Goal: Task Accomplishment & Management: Use online tool/utility

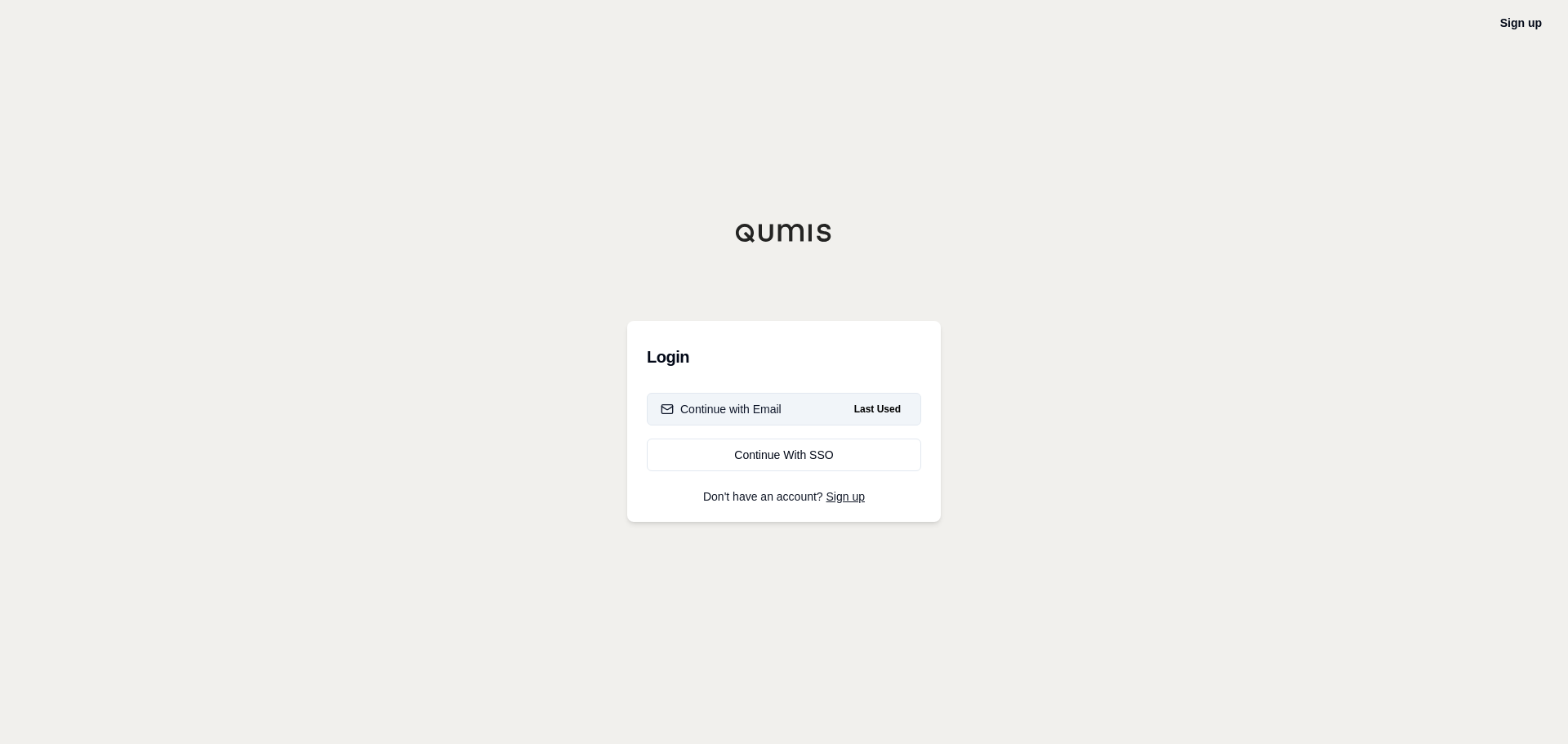
click at [726, 421] on button "Continue with Email Last Used" at bounding box center [784, 409] width 274 height 33
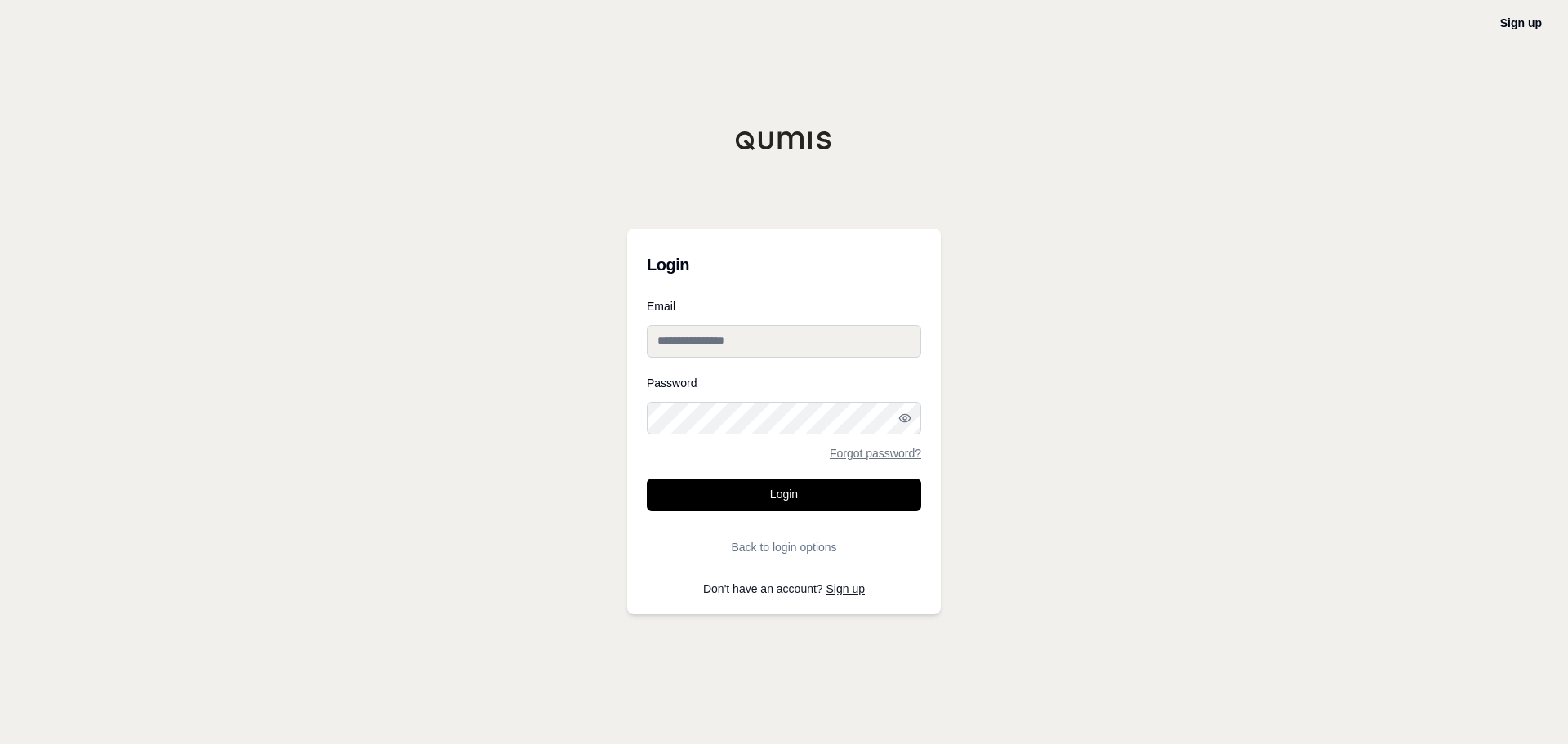
type input "**********"
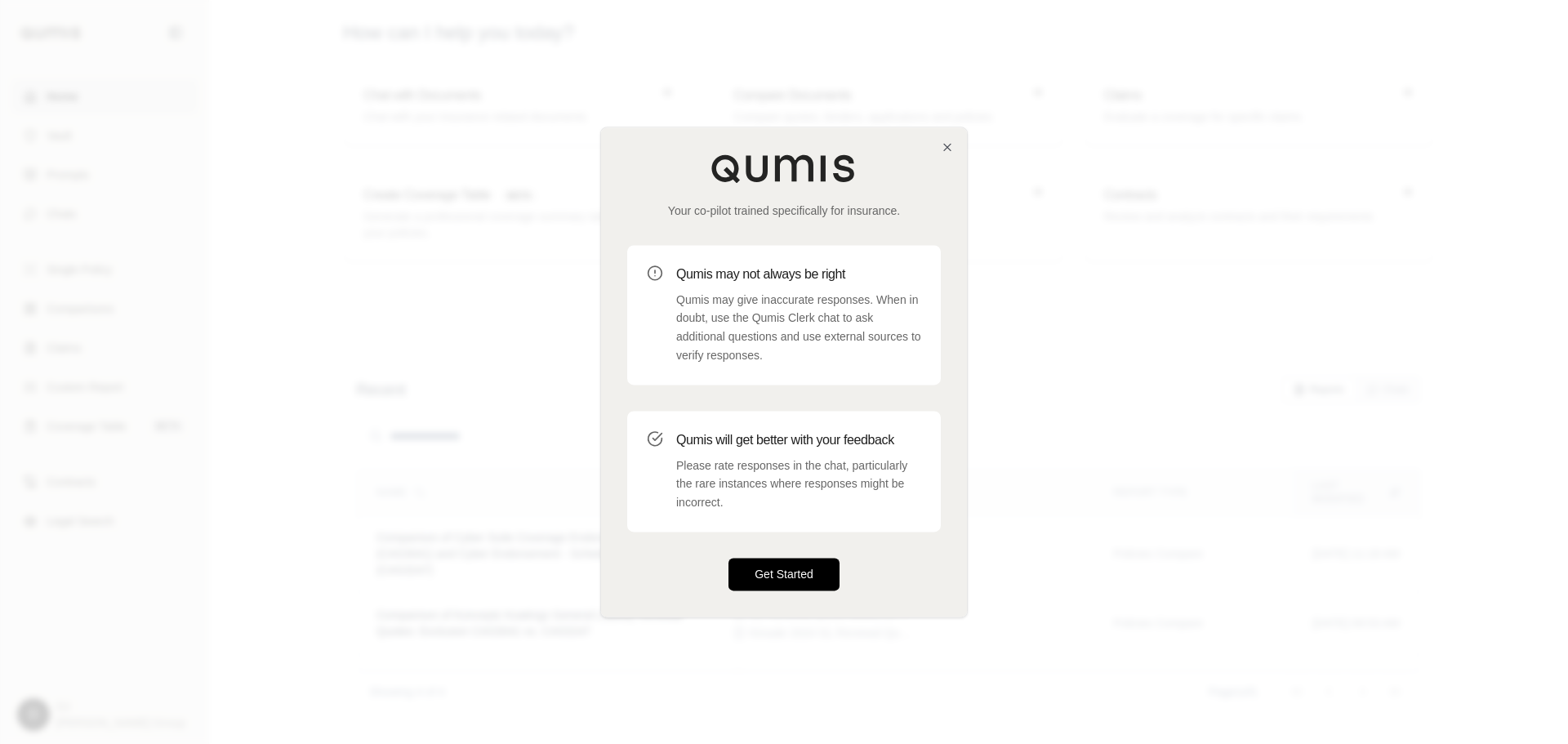
click at [778, 575] on button "Get Started" at bounding box center [784, 574] width 111 height 33
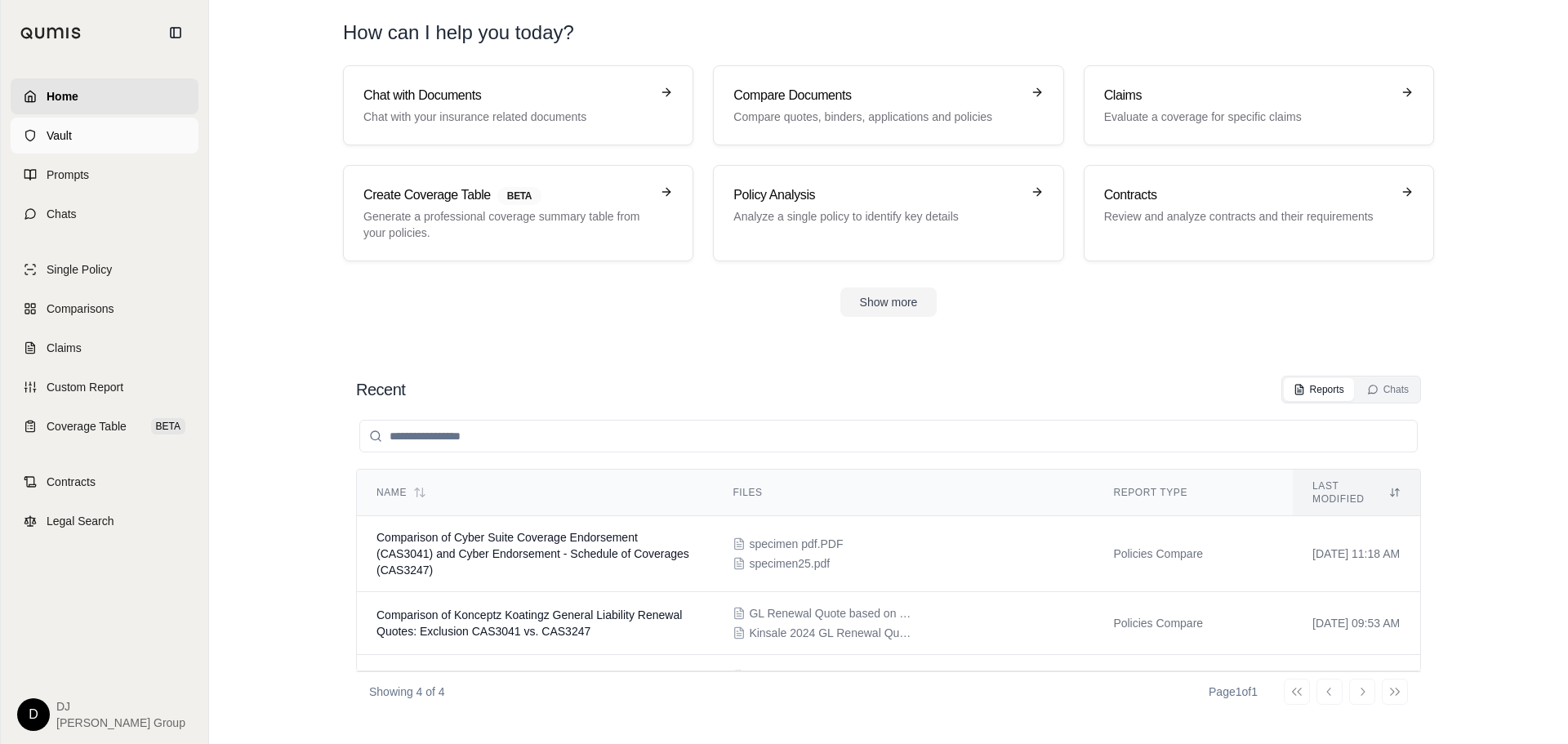
click at [63, 134] on span "Vault" at bounding box center [59, 136] width 26 height 16
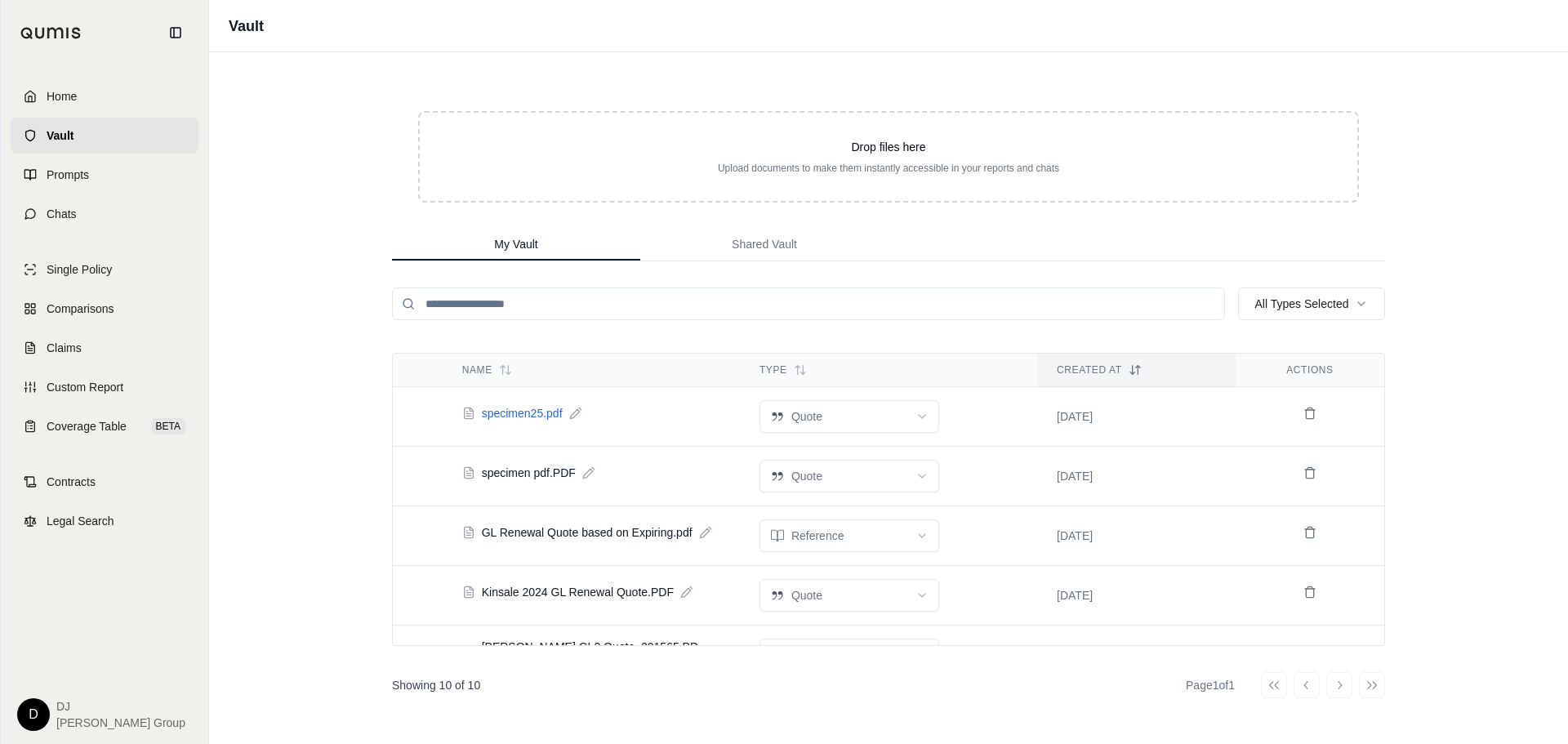
click at [487, 414] on span "specimen25.pdf" at bounding box center [522, 414] width 81 height 16
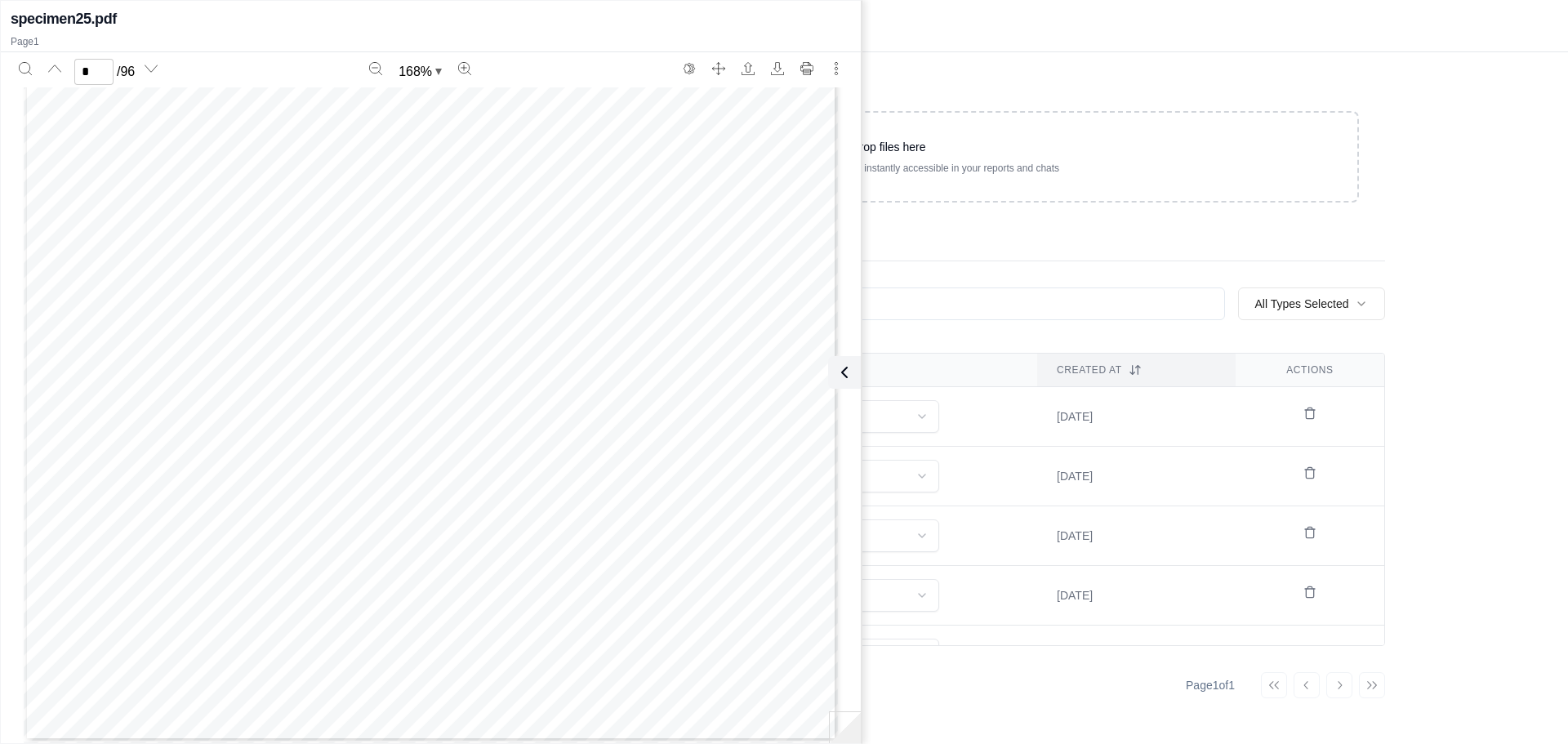
scroll to position [1497, 0]
type input "*"
click at [1042, 46] on div "Vault" at bounding box center [889, 26] width 1360 height 52
click at [1009, 68] on div "Drop files here Upload documents to make them instantly accessible in your repo…" at bounding box center [888, 398] width 1046 height 692
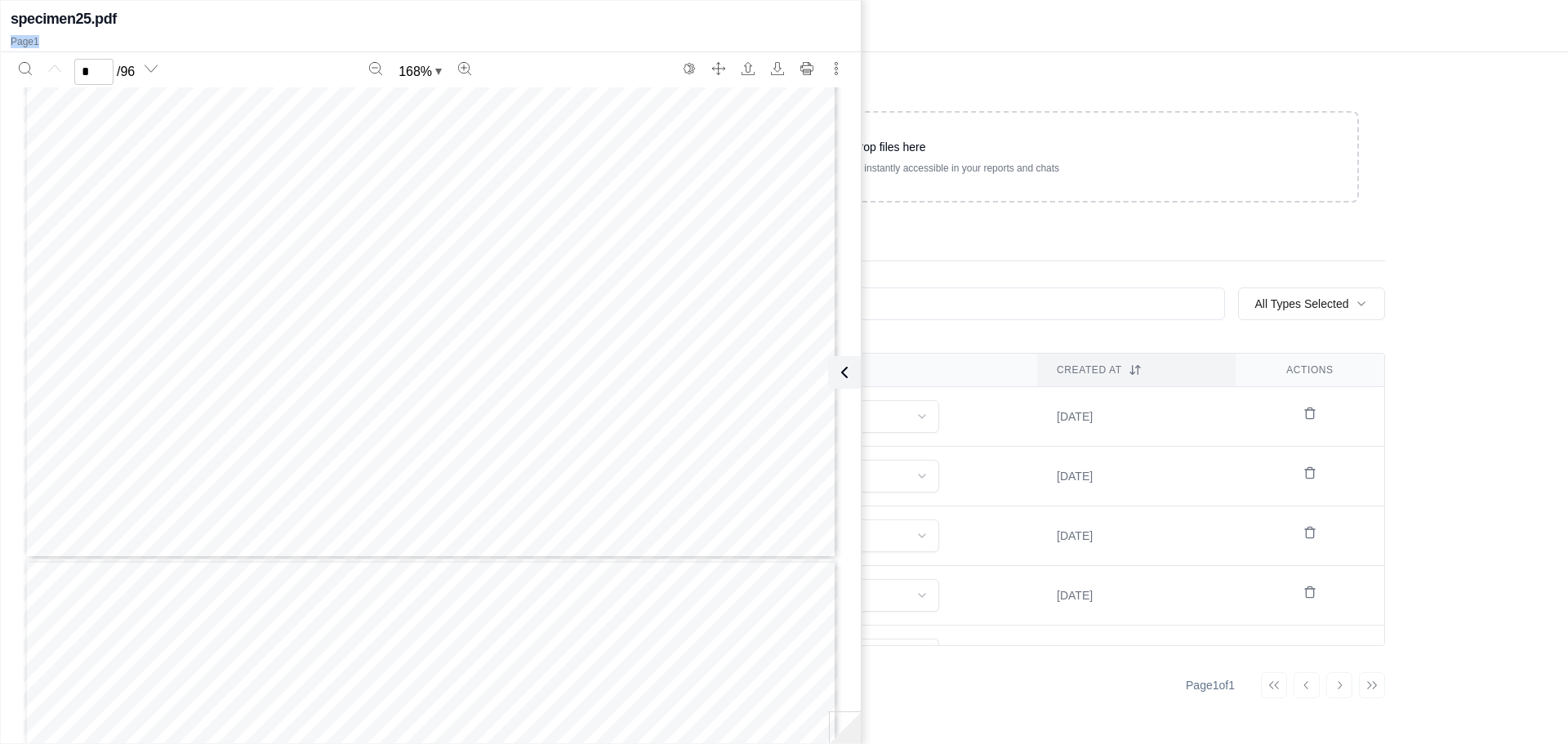
drag, startPoint x: 159, startPoint y: 27, endPoint x: 176, endPoint y: 46, distance: 25.5
click at [175, 46] on div "specimen25.pdf Page 1" at bounding box center [431, 28] width 860 height 48
click at [833, 63] on icon "More actions" at bounding box center [836, 68] width 13 height 13
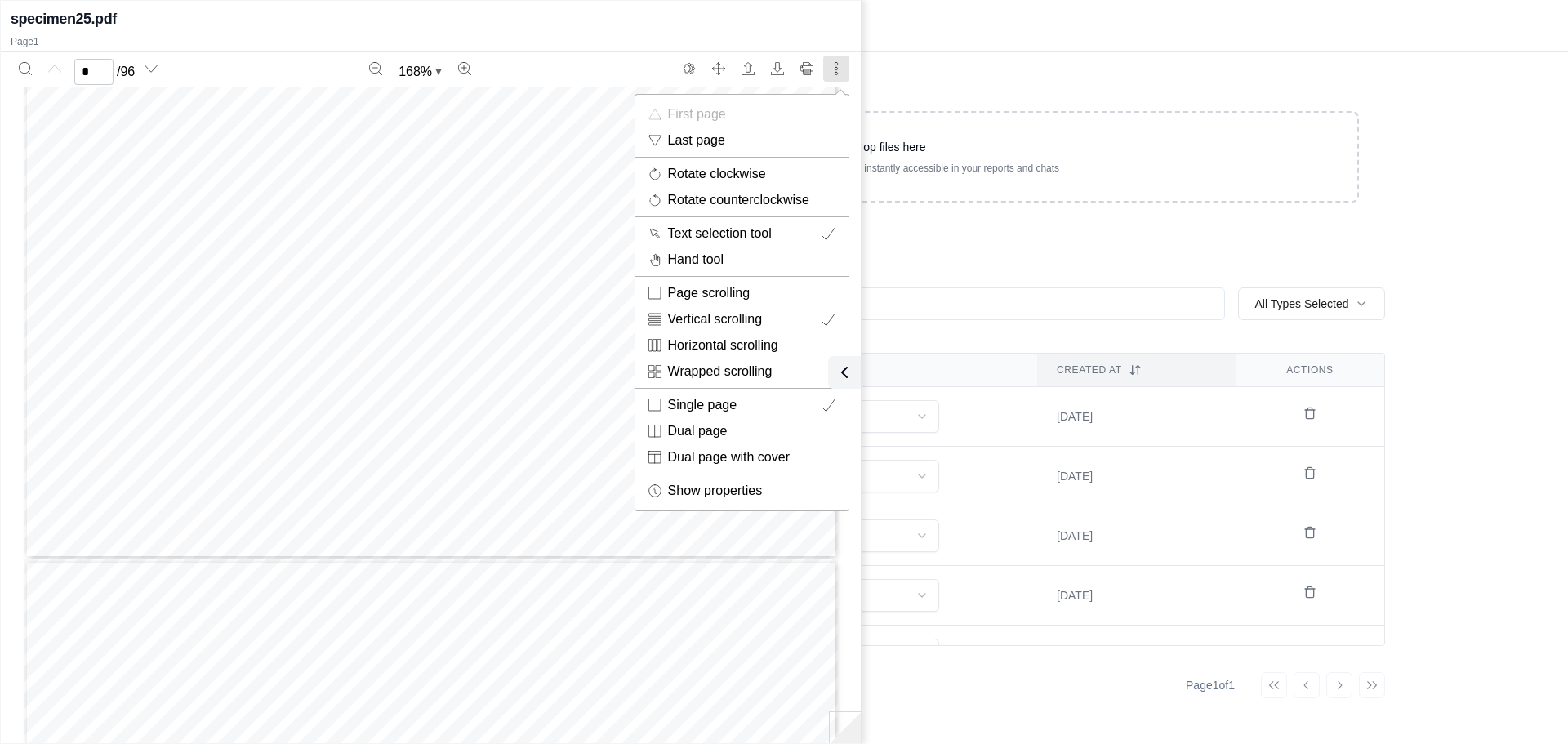
click at [1041, 58] on div at bounding box center [784, 372] width 1568 height 744
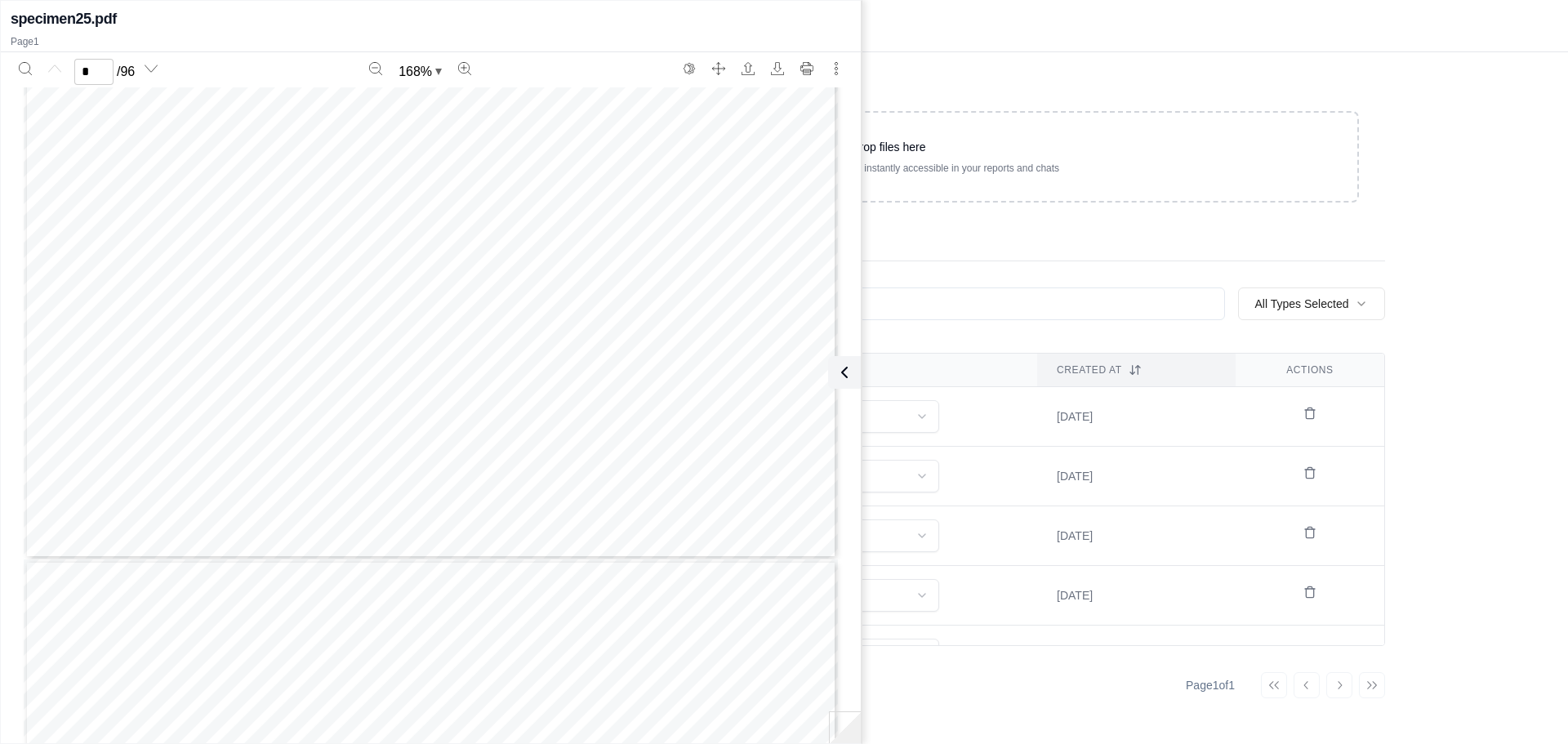
click at [1049, 75] on div "Drop files here Upload documents to make them instantly accessible in your repo…" at bounding box center [888, 398] width 1046 height 692
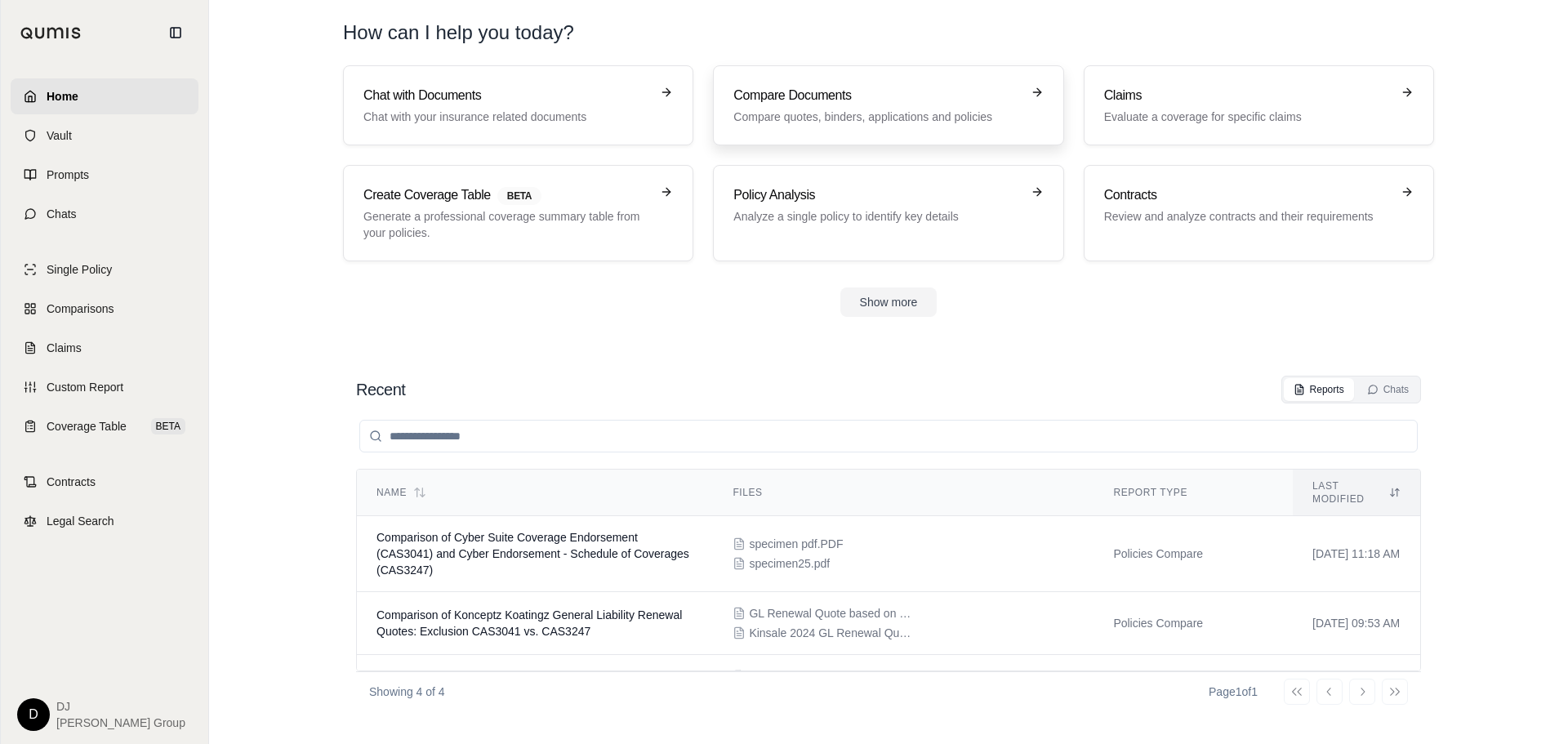
click at [857, 108] on div "Compare Documents Compare quotes, binders, applications and policies" at bounding box center [877, 105] width 287 height 40
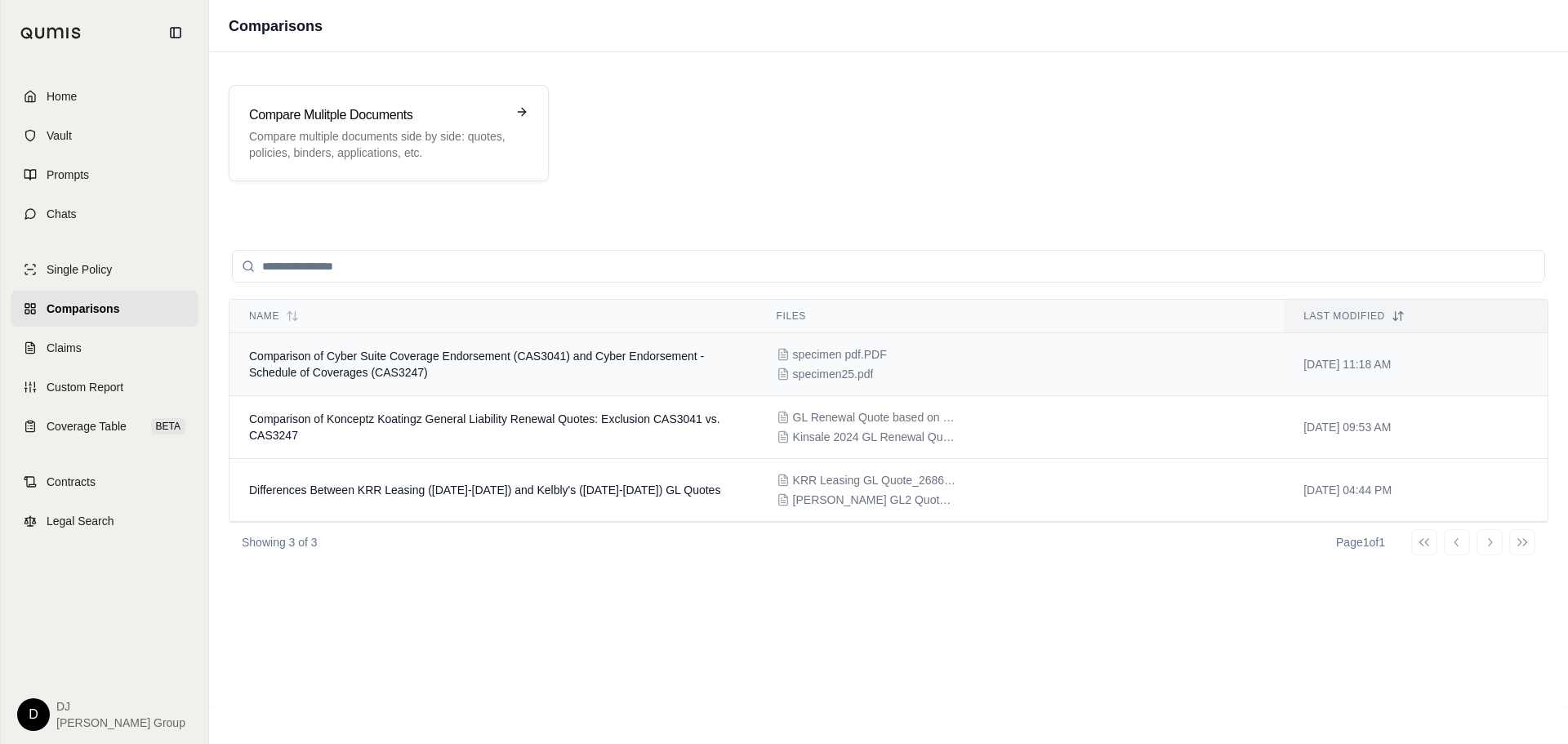
click at [390, 358] on span "Comparison of Cyber Suite Coverage Endorsement (CAS3041) and Cyber Endorsement …" at bounding box center [476, 364] width 455 height 30
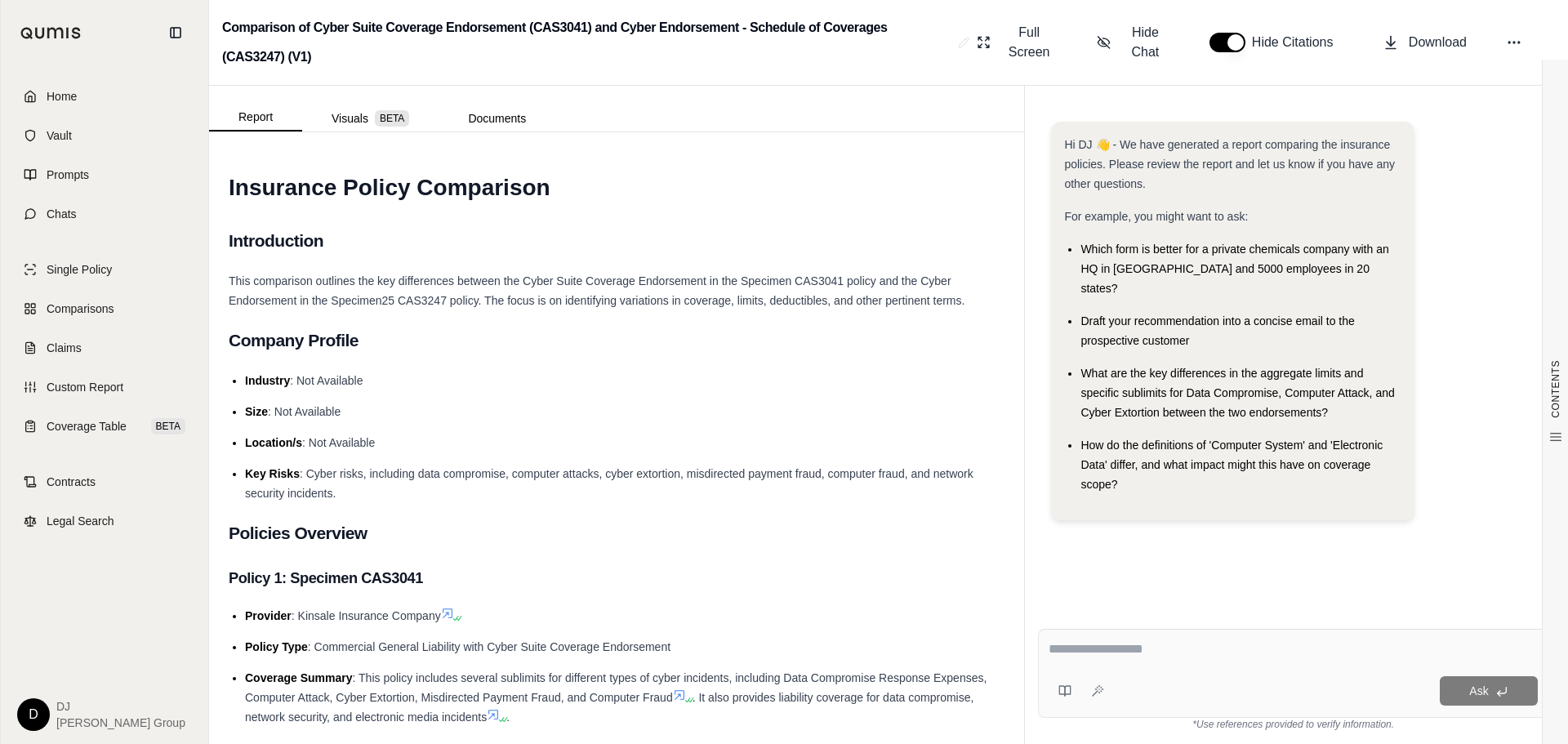
click at [1102, 648] on textarea at bounding box center [1294, 649] width 489 height 20
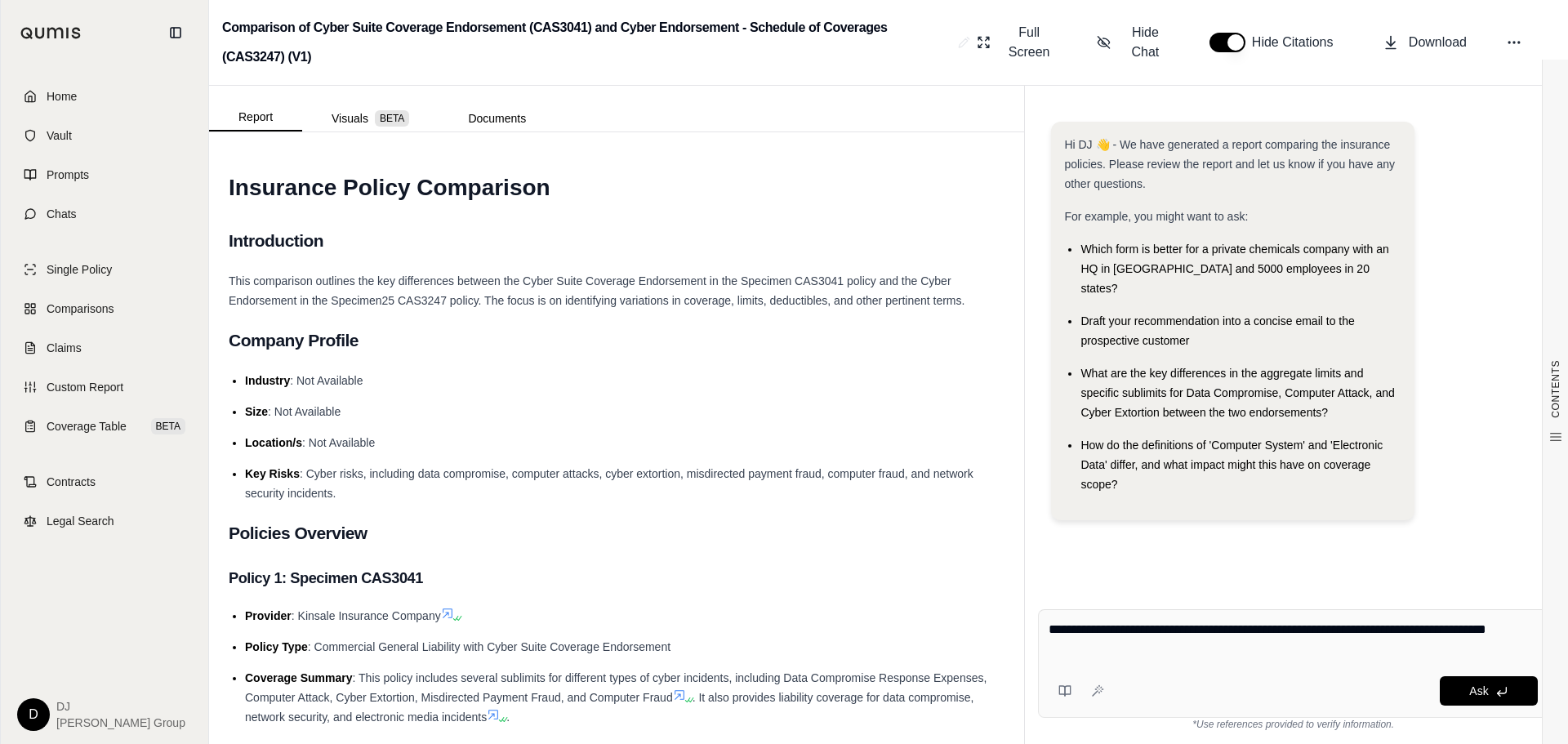
click at [1280, 626] on textarea "**********" at bounding box center [1294, 639] width 489 height 40
click at [1133, 630] on textarea "**********" at bounding box center [1294, 639] width 489 height 40
click at [1302, 632] on textarea "**********" at bounding box center [1294, 639] width 489 height 40
click at [1467, 629] on textarea "**********" at bounding box center [1294, 639] width 489 height 40
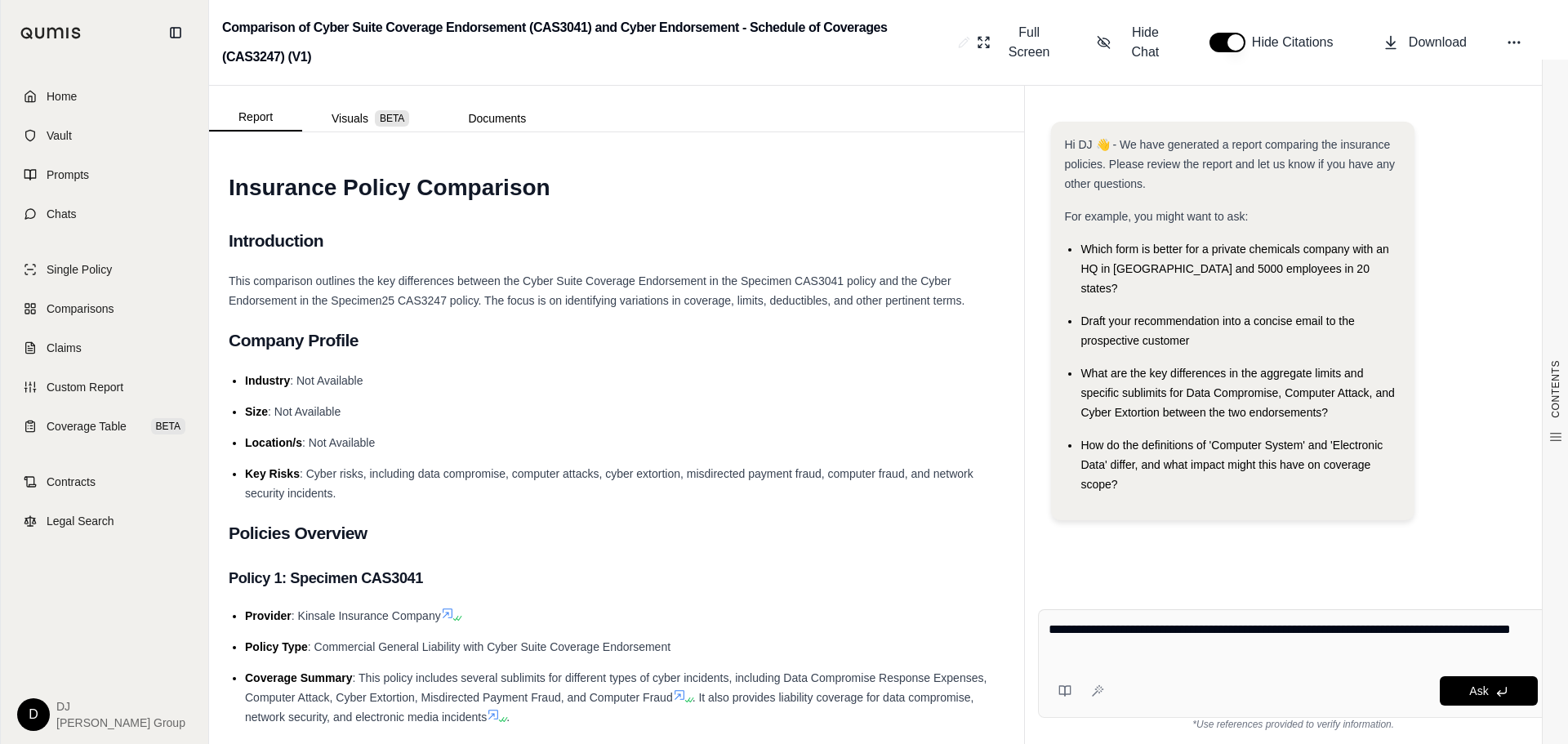
click at [1467, 629] on textarea "**********" at bounding box center [1294, 639] width 489 height 40
click at [1310, 643] on textarea "**********" at bounding box center [1294, 639] width 489 height 40
type textarea "**********"
click at [1476, 695] on span "Ask" at bounding box center [1479, 691] width 19 height 13
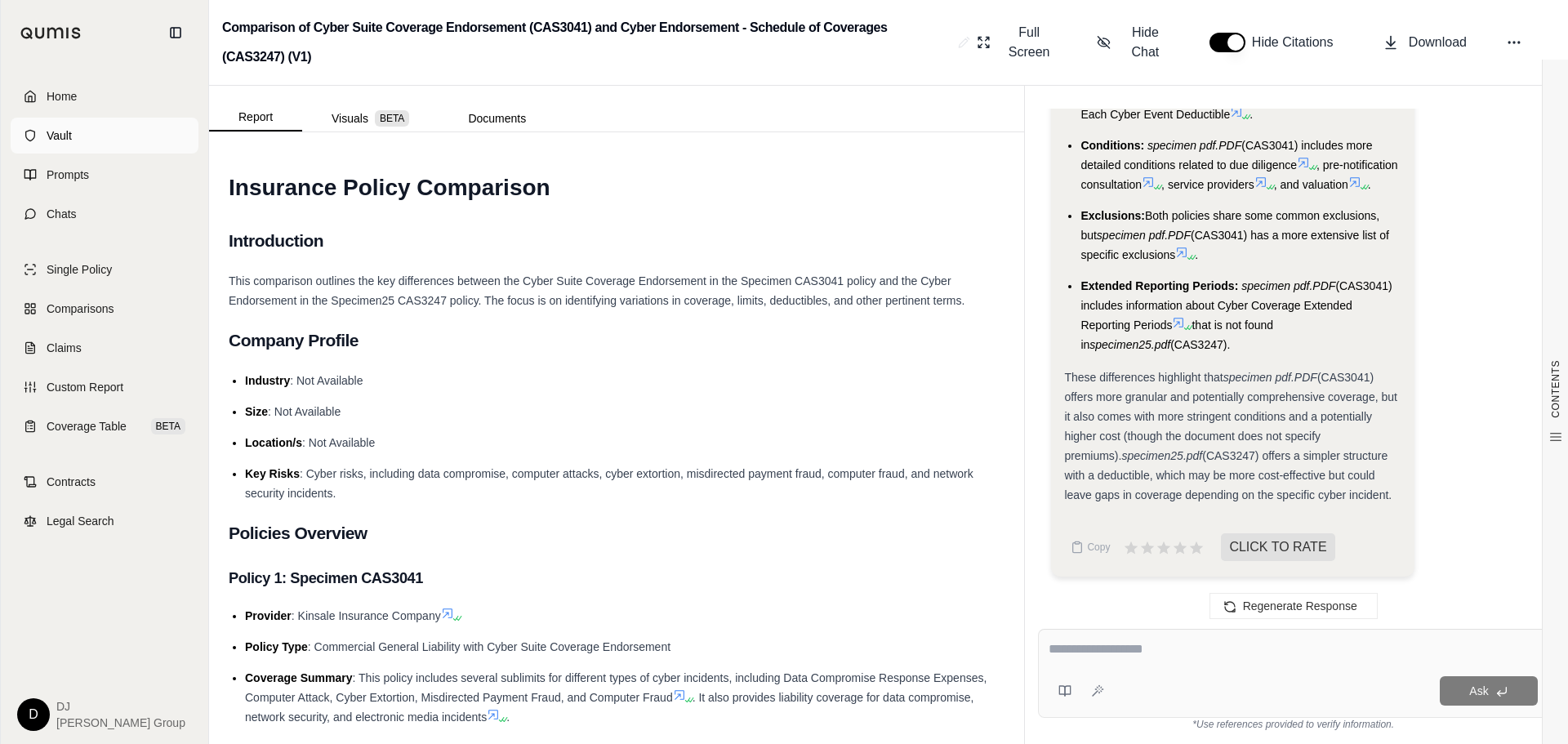
click at [70, 137] on span "Vault" at bounding box center [59, 136] width 26 height 16
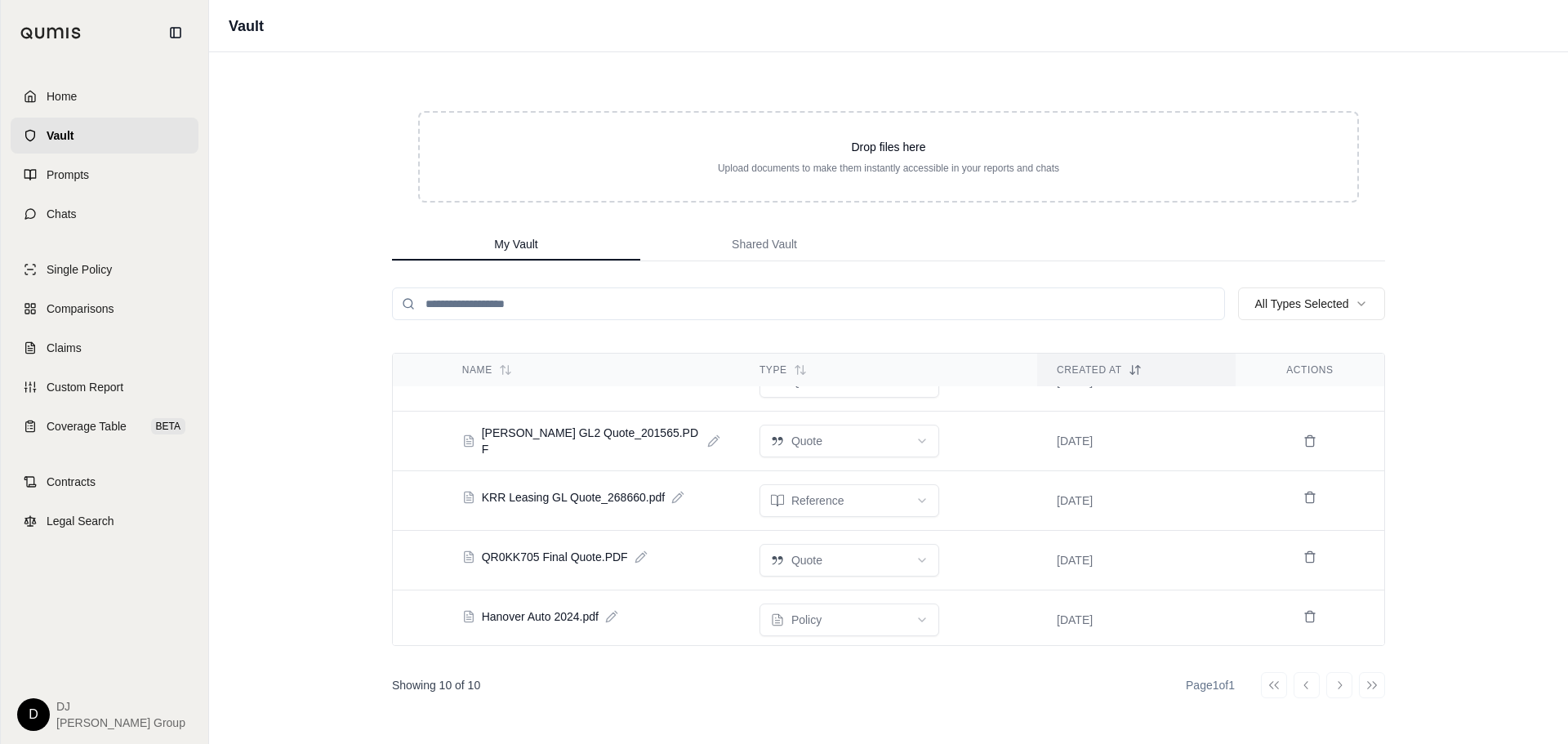
scroll to position [229, 0]
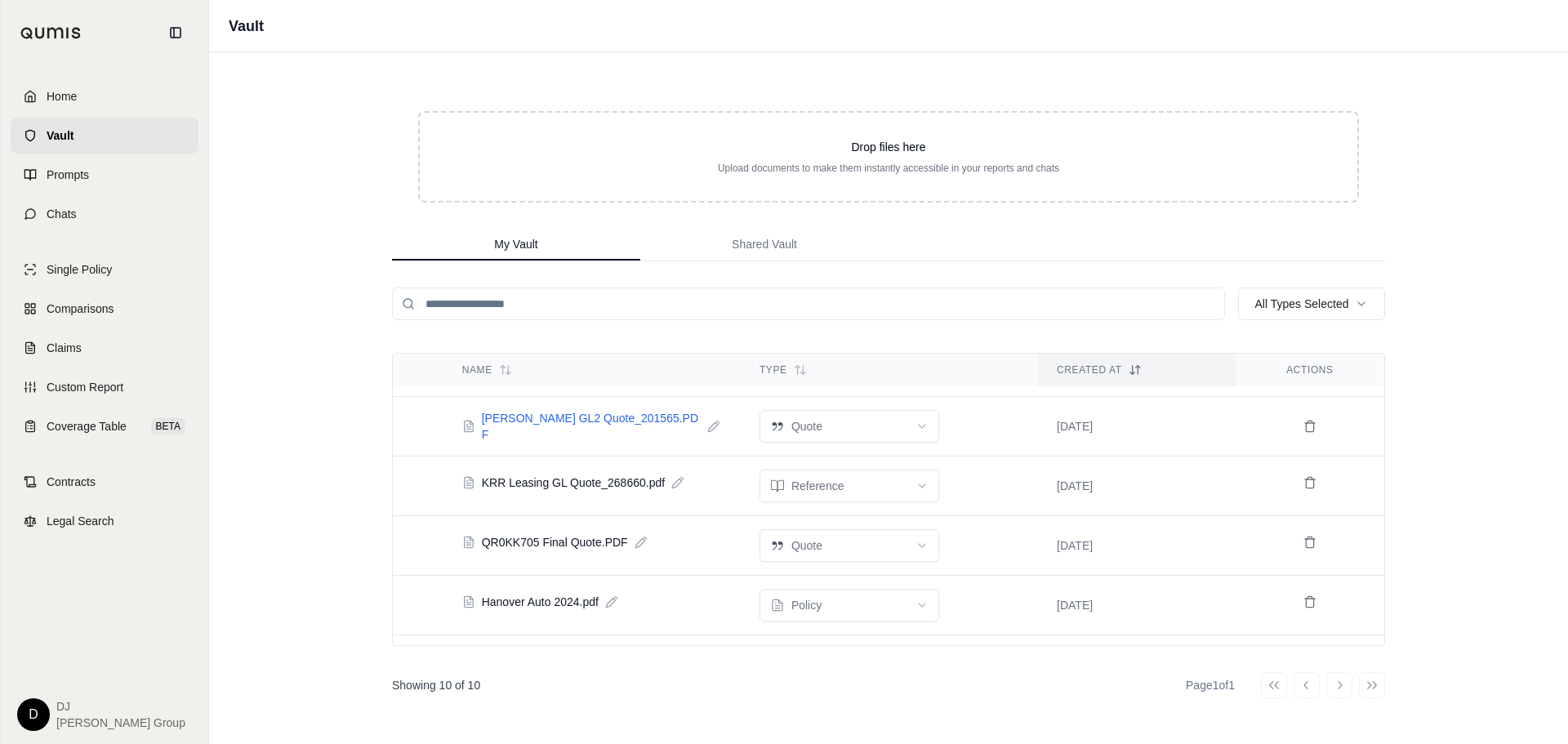
click at [622, 419] on span "[PERSON_NAME] GL2 Quote_201565.PDF" at bounding box center [592, 427] width 219 height 33
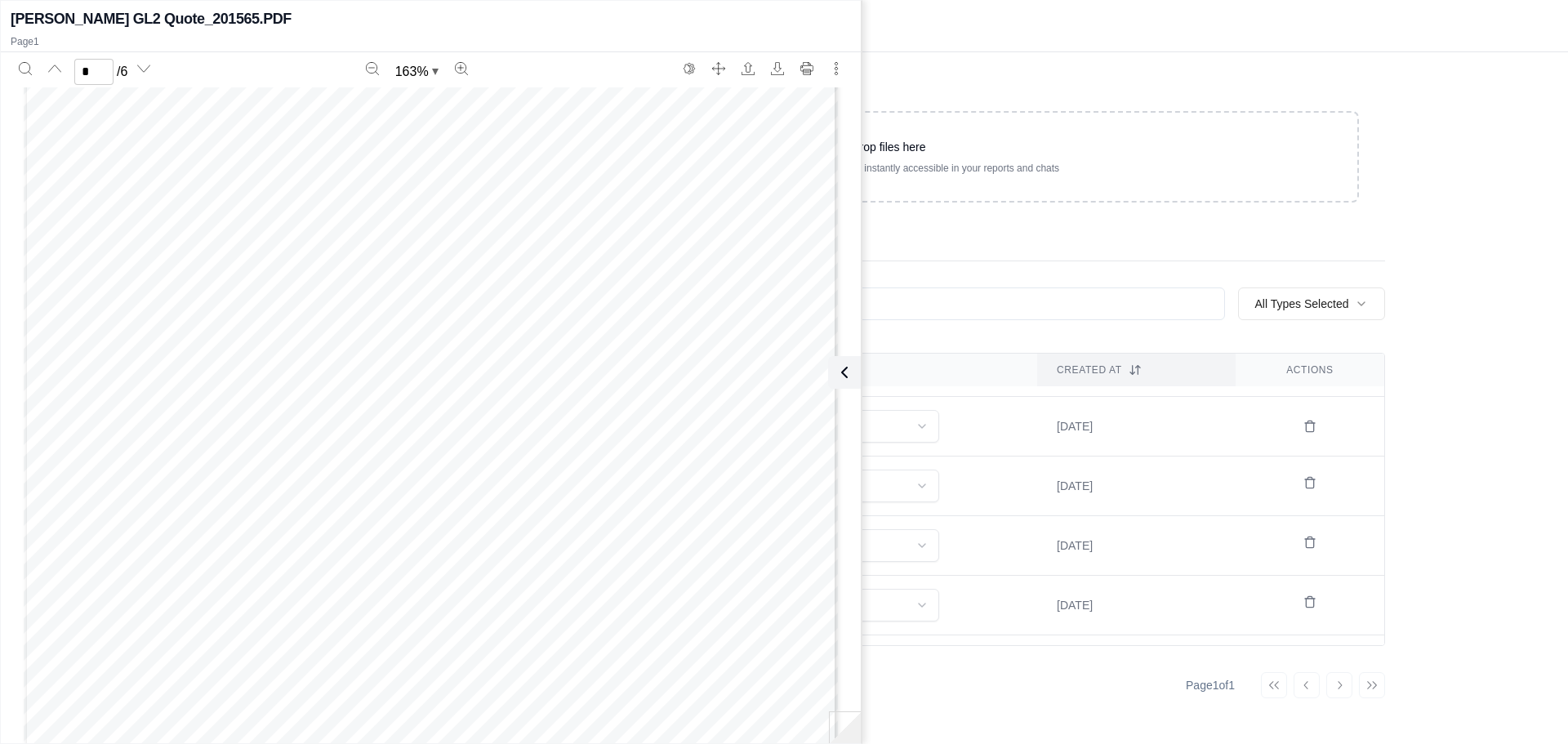
scroll to position [0, 0]
click at [145, 68] on icon "Next page" at bounding box center [144, 68] width 13 height 13
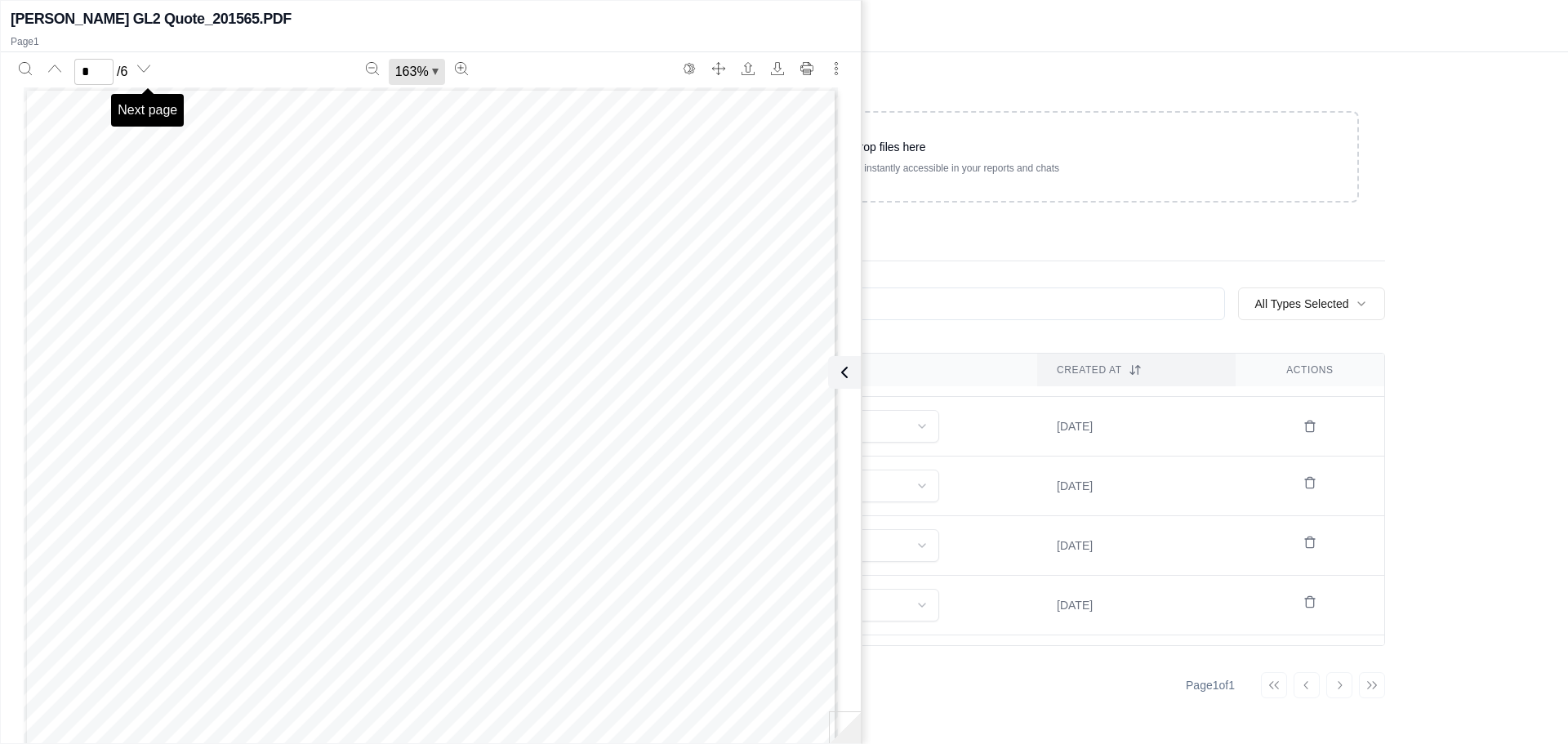
type input "*"
click at [887, 34] on div "Vault" at bounding box center [889, 26] width 1360 height 52
click at [953, 31] on div "Vault" at bounding box center [889, 26] width 1360 height 52
click at [718, 32] on div "[PERSON_NAME] GL2 Quote_201565.PDF Page 1" at bounding box center [431, 28] width 860 height 48
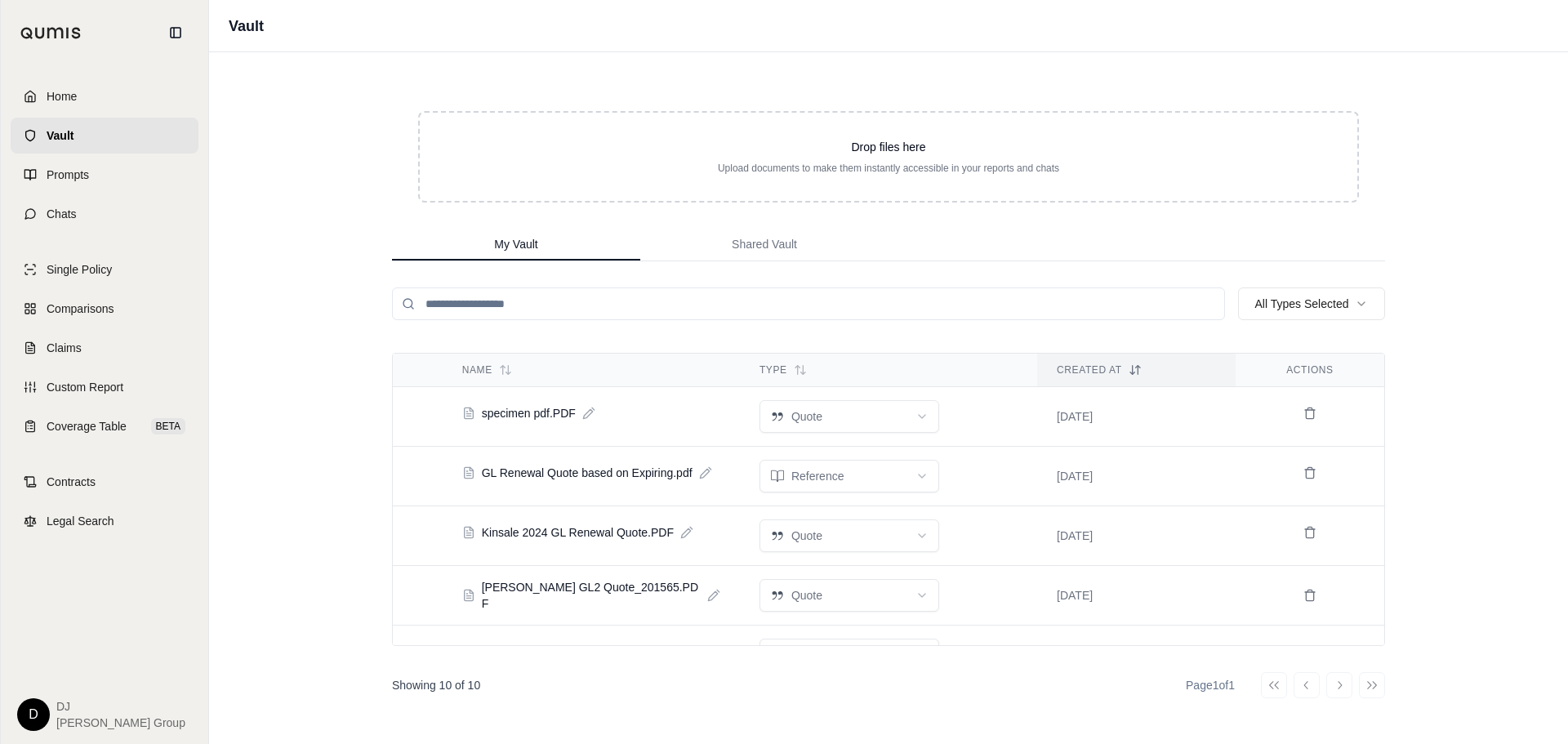
scroll to position [0, 0]
click at [103, 389] on span "Custom Report" at bounding box center [85, 387] width 77 height 16
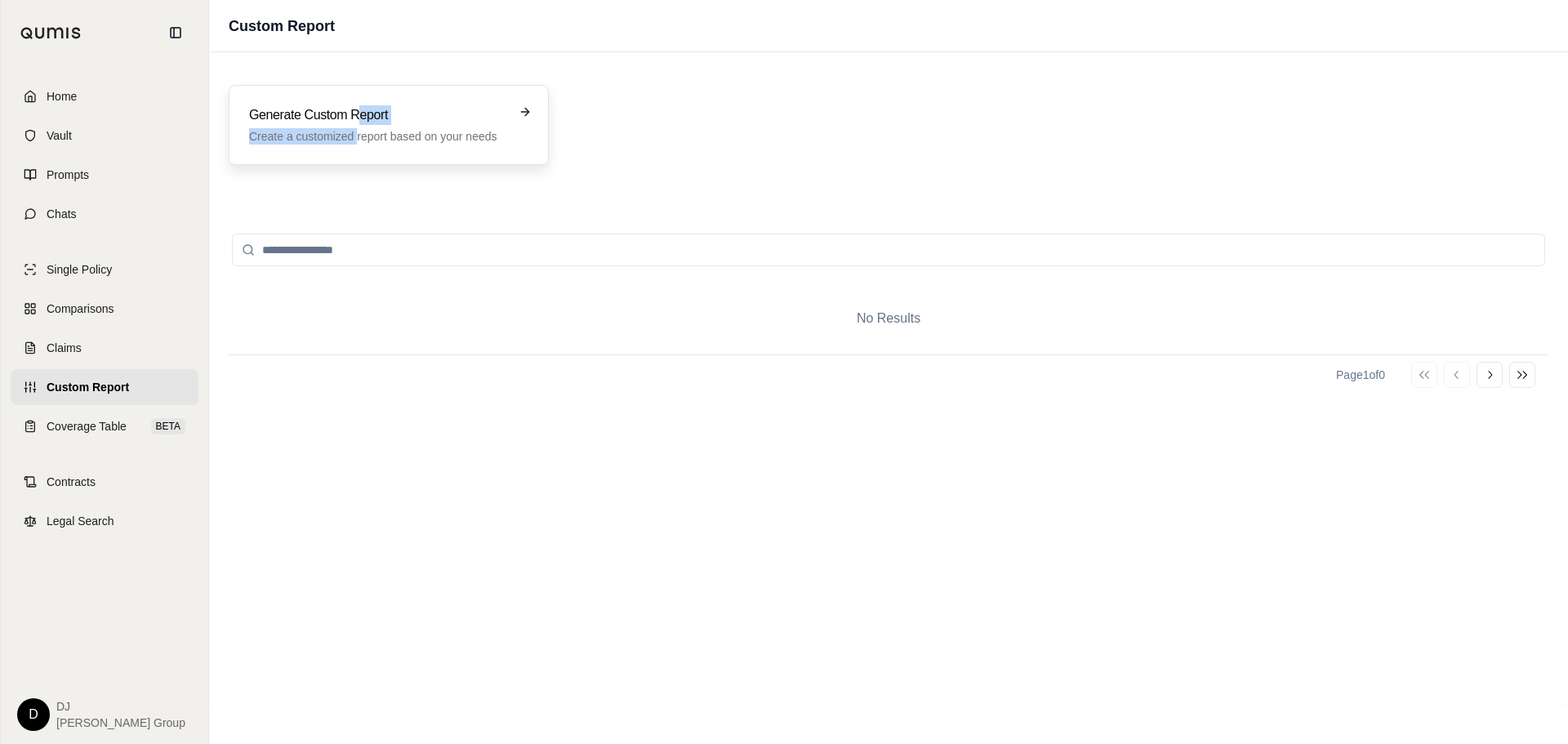
click at [359, 126] on div "Generate Custom Report Create a customized report based on your needs" at bounding box center [377, 125] width 256 height 40
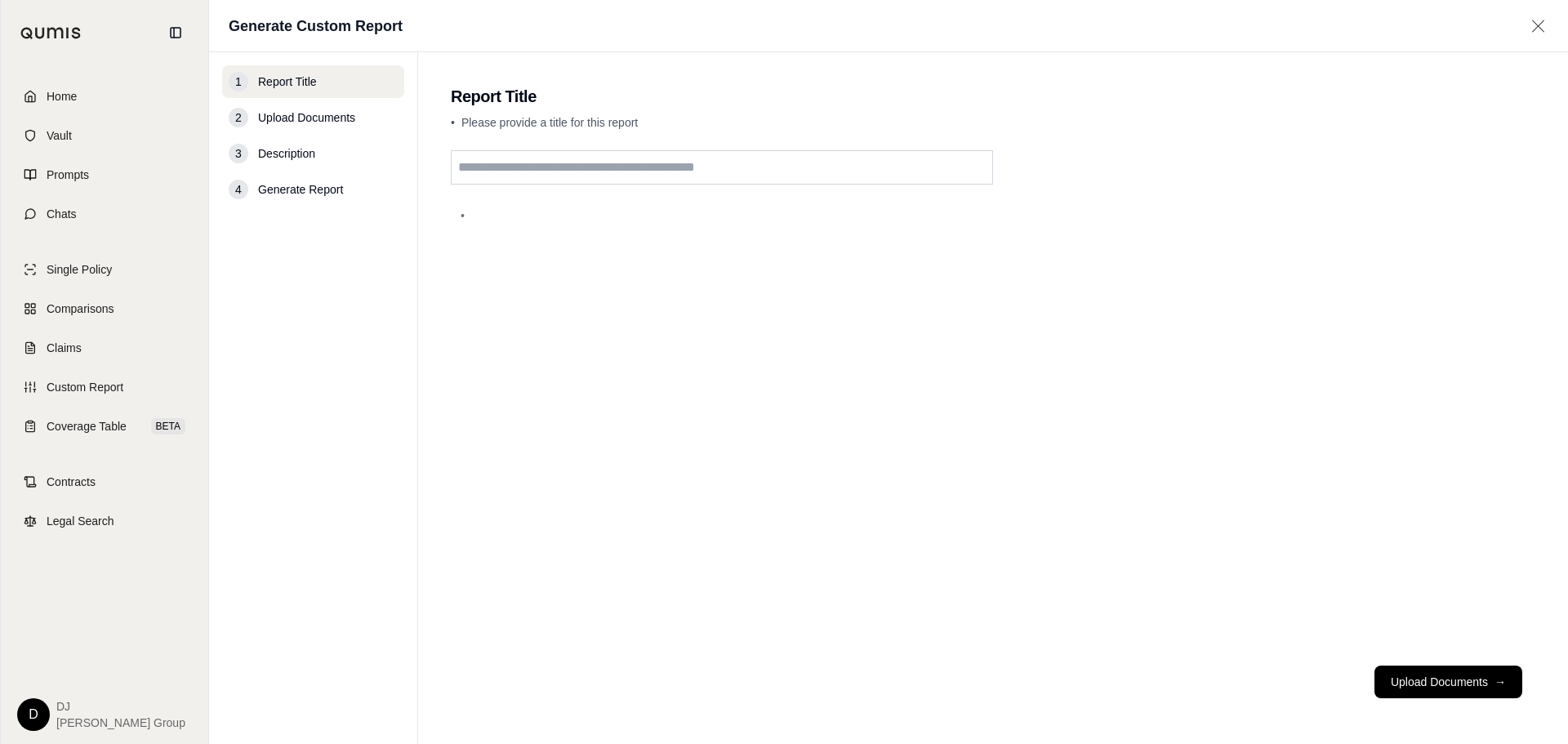
click at [530, 172] on input "text" at bounding box center [722, 167] width 542 height 35
type input "**********"
click at [1452, 684] on button "Upload Documents →" at bounding box center [1449, 682] width 147 height 33
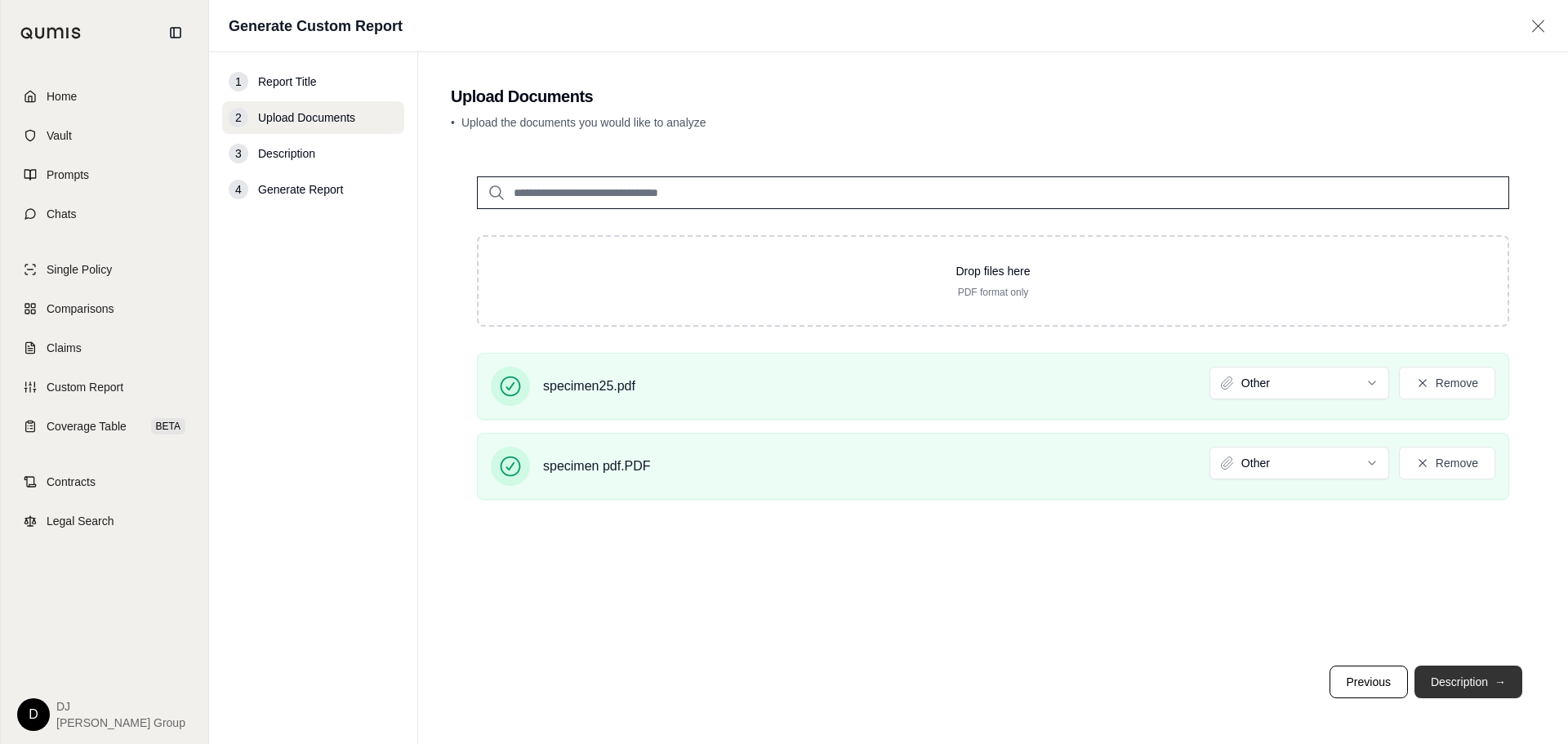
click at [1460, 684] on button "Description →" at bounding box center [1468, 682] width 108 height 33
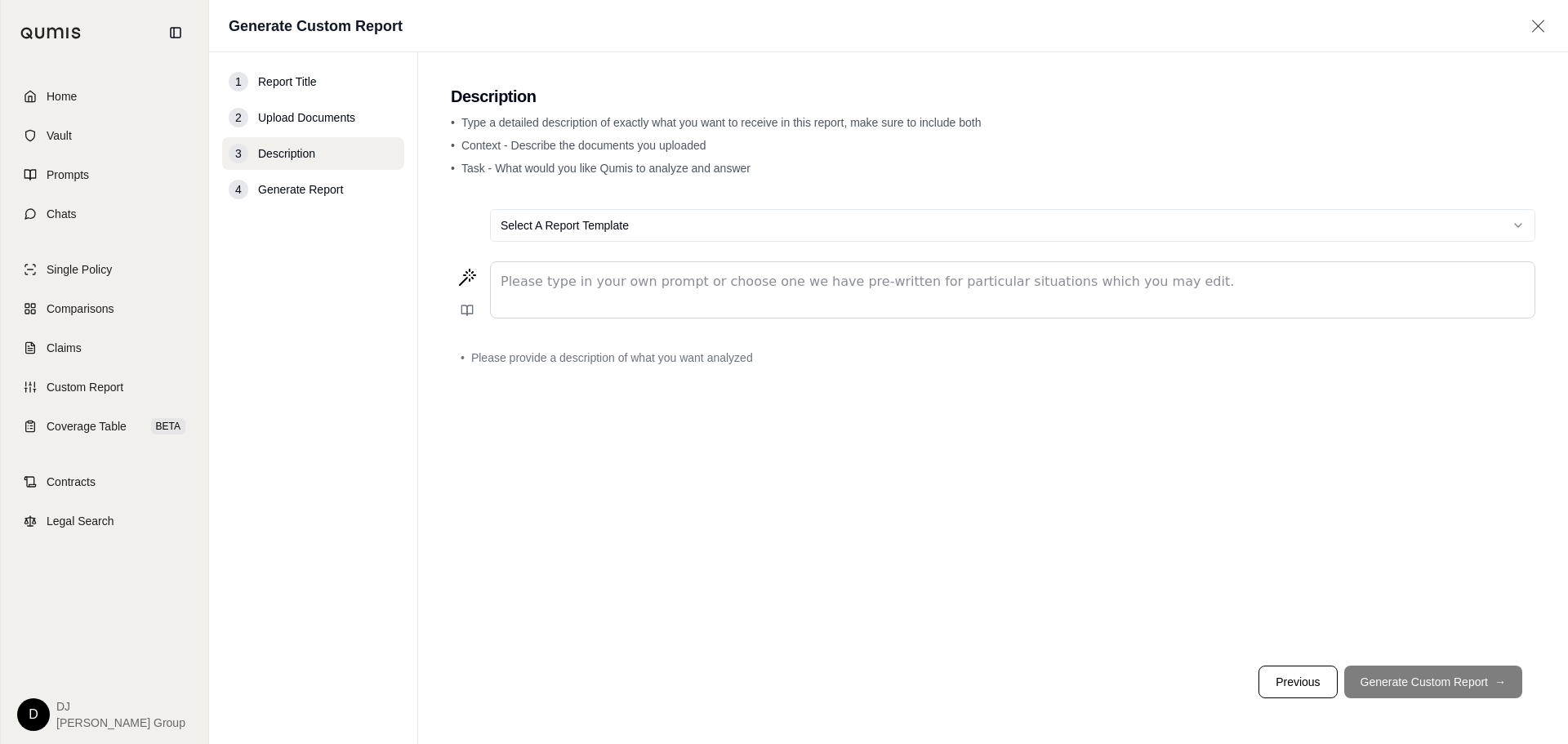
click at [1519, 230] on html "Home Vault Prompts Chats Single Policy Comparisons Claims Custom Report Coverag…" at bounding box center [784, 372] width 1568 height 744
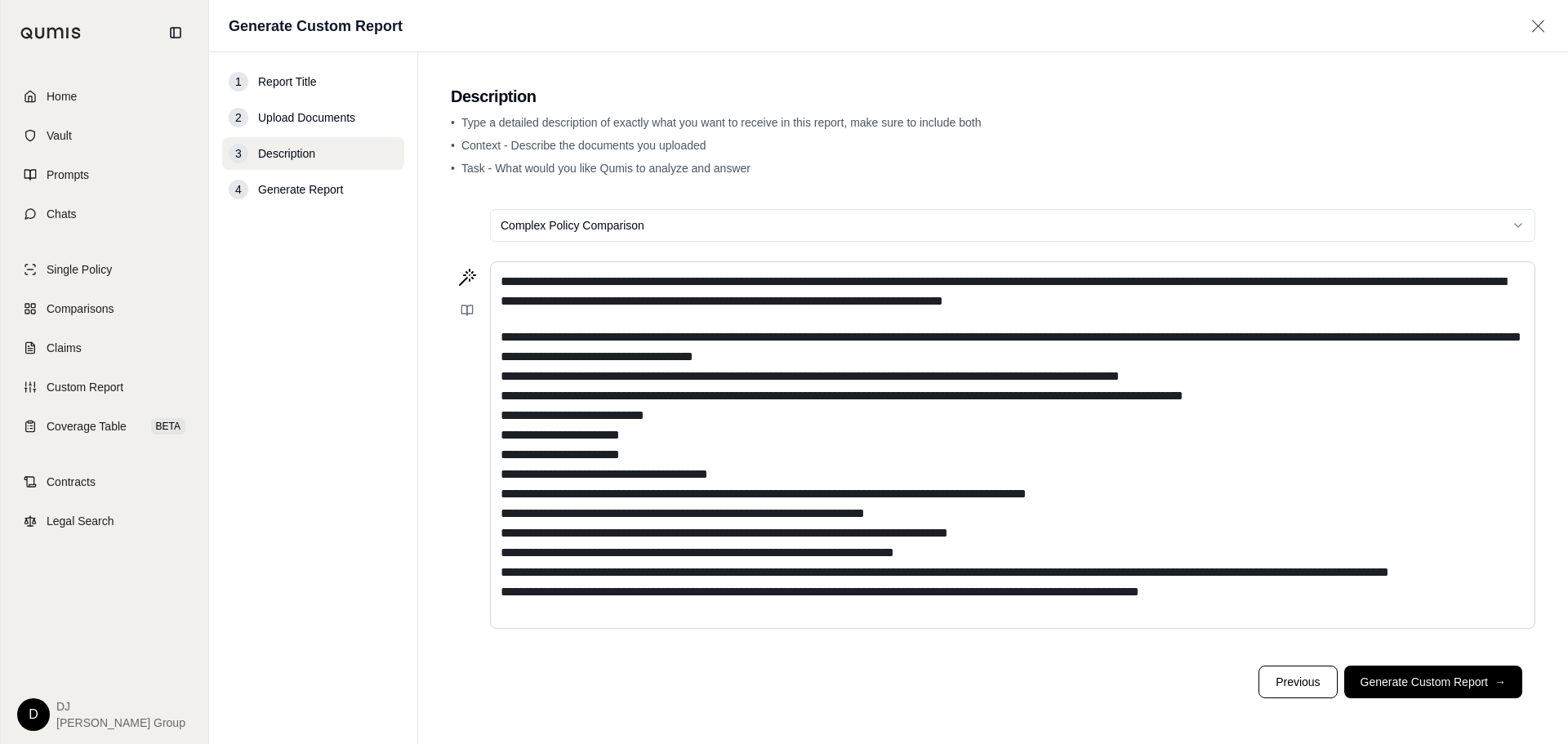
click at [1508, 227] on html "**********" at bounding box center [784, 372] width 1568 height 744
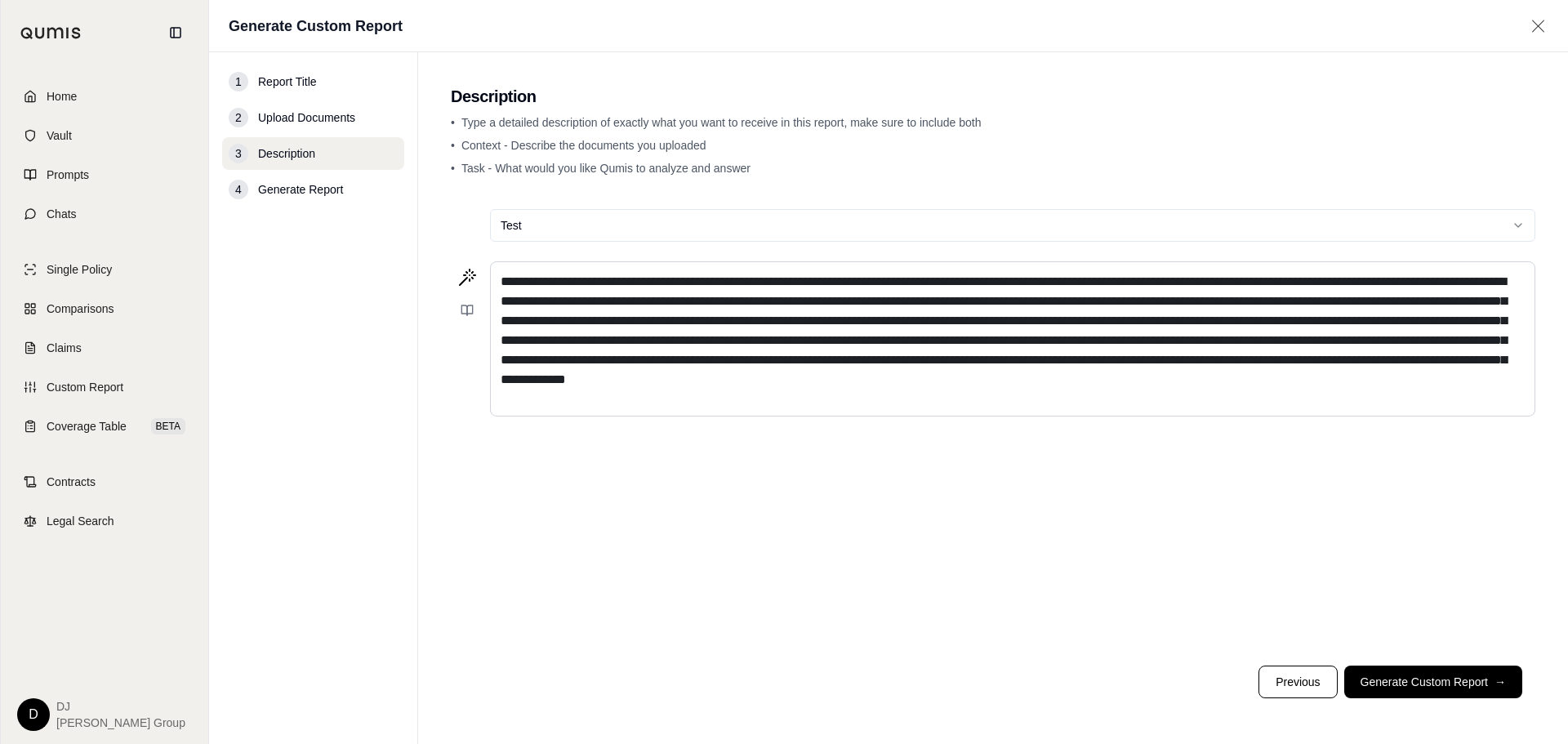
click at [712, 222] on html "Home Vault Prompts Chats Single Policy Comparisons Claims Custom Report Coverag…" at bounding box center [784, 372] width 1568 height 744
drag, startPoint x: 508, startPoint y: 227, endPoint x: 494, endPoint y: 227, distance: 14.0
click at [494, 227] on html "Home Vault Prompts Chats Single Policy Comparisons Claims Custom Report Coverag…" at bounding box center [784, 372] width 1568 height 744
click at [1516, 225] on html "Home Vault Prompts Chats Single Policy Comparisons Claims Custom Report Coverag…" at bounding box center [784, 372] width 1568 height 744
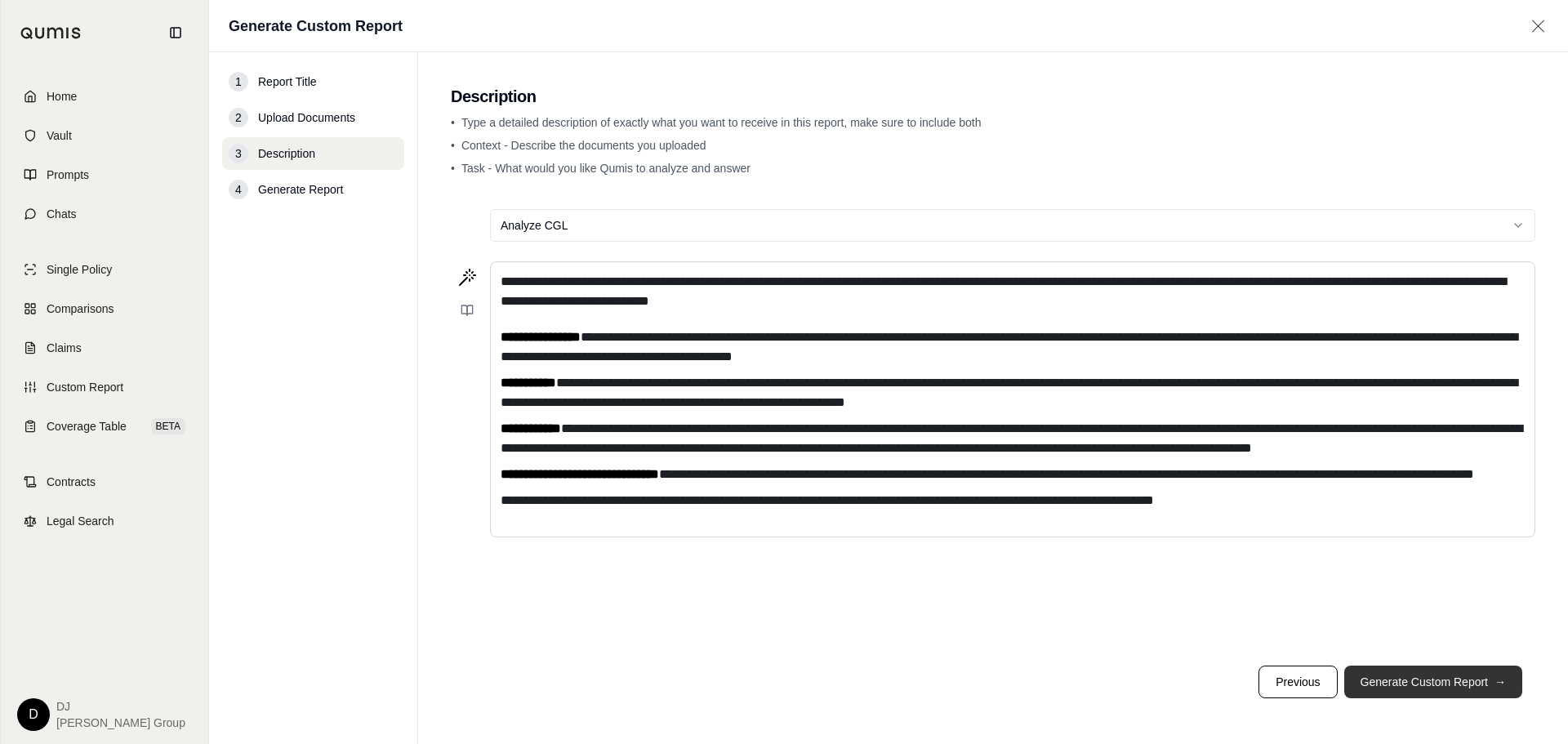
click at [1419, 683] on button "Generate Custom Report →" at bounding box center [1434, 682] width 178 height 33
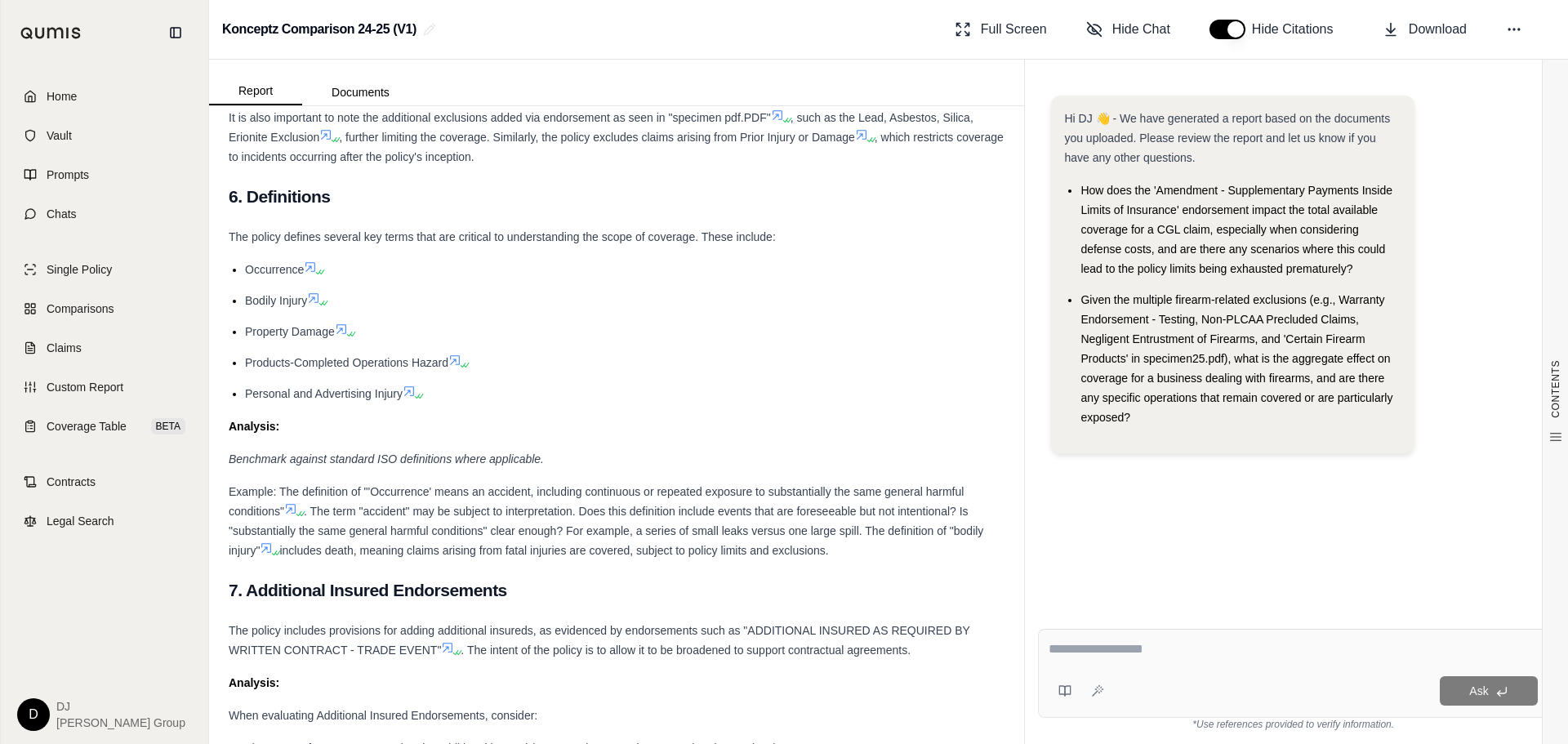
scroll to position [2042, 0]
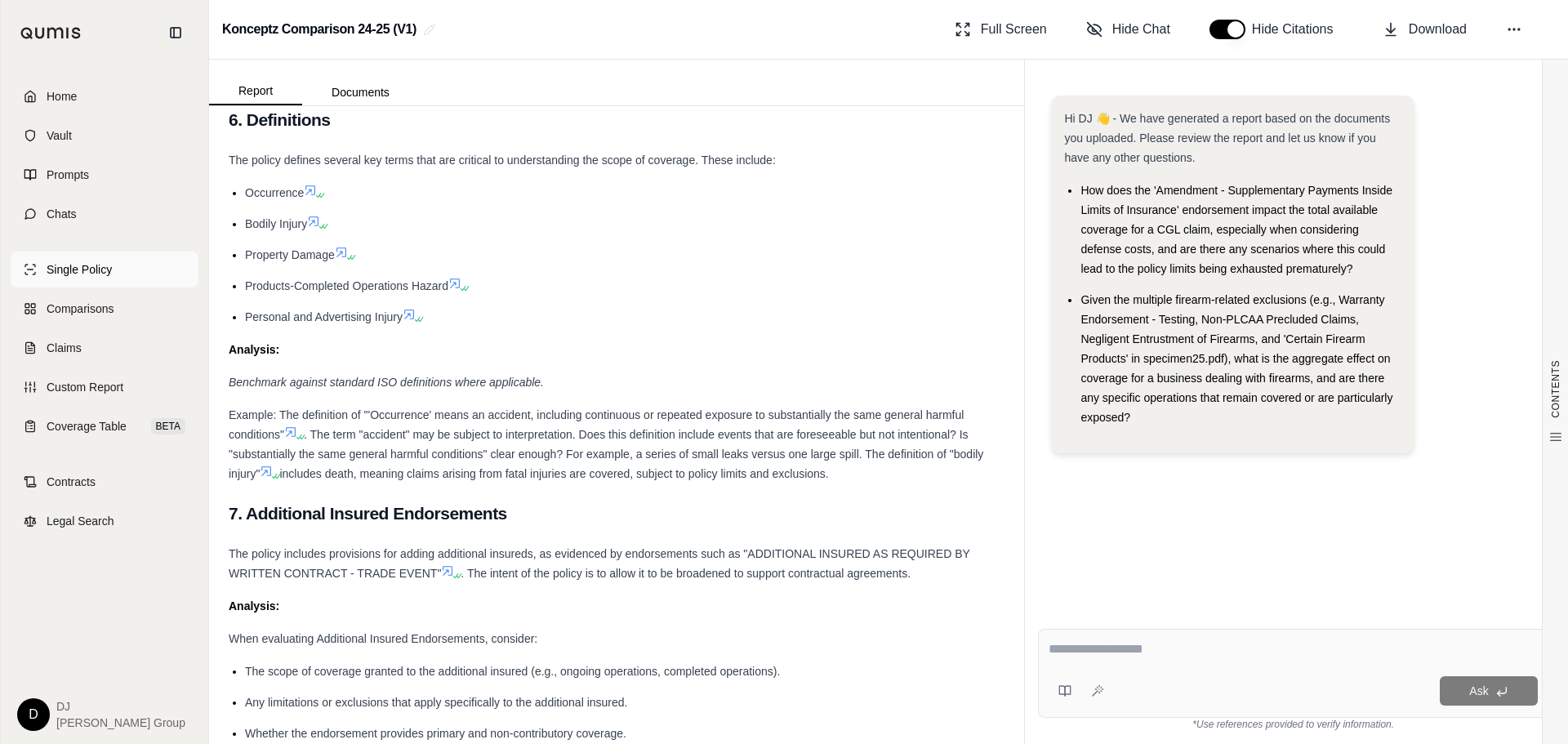
click at [84, 273] on span "Single Policy" at bounding box center [79, 269] width 65 height 16
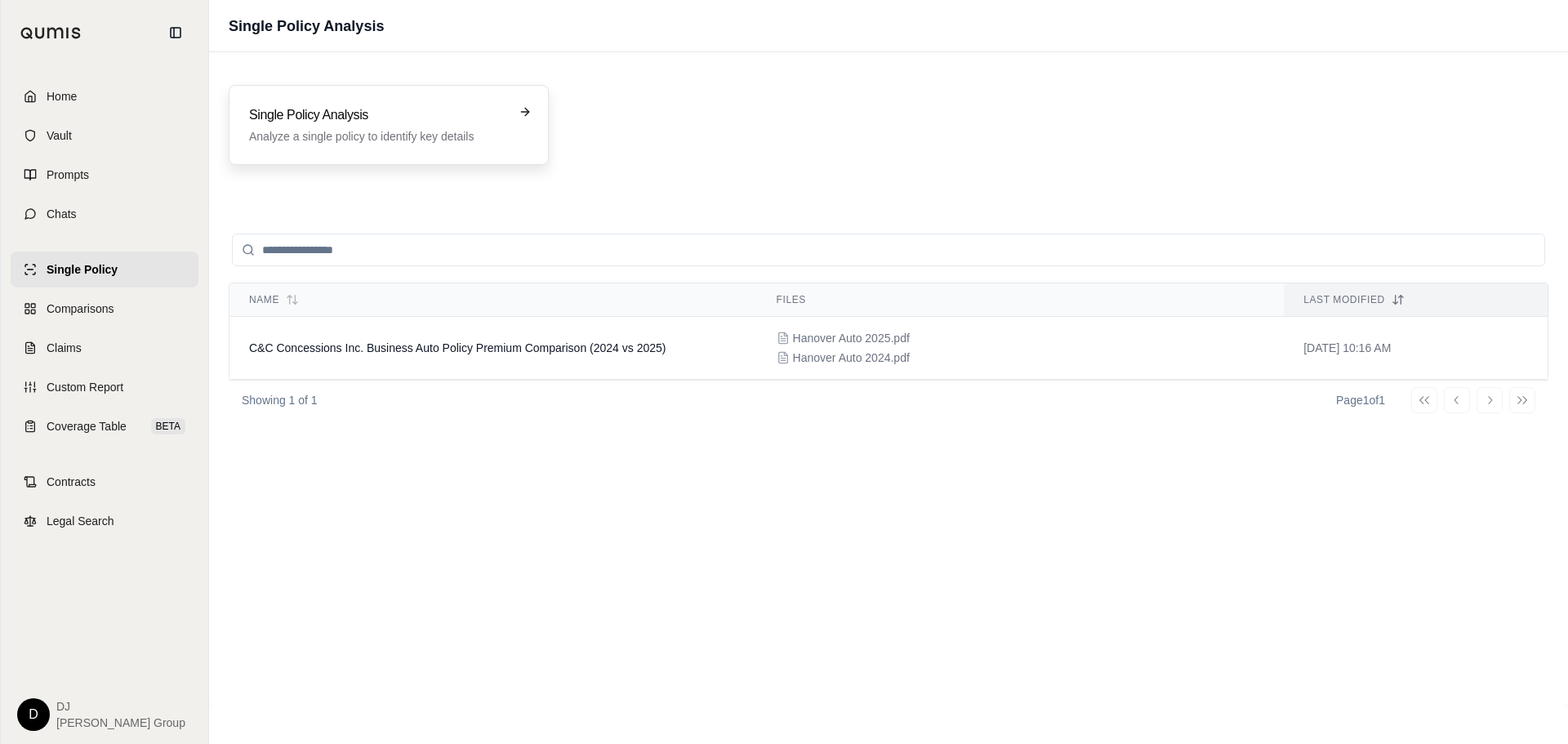
click at [372, 119] on h3 "Single Policy Analysis" at bounding box center [377, 115] width 256 height 20
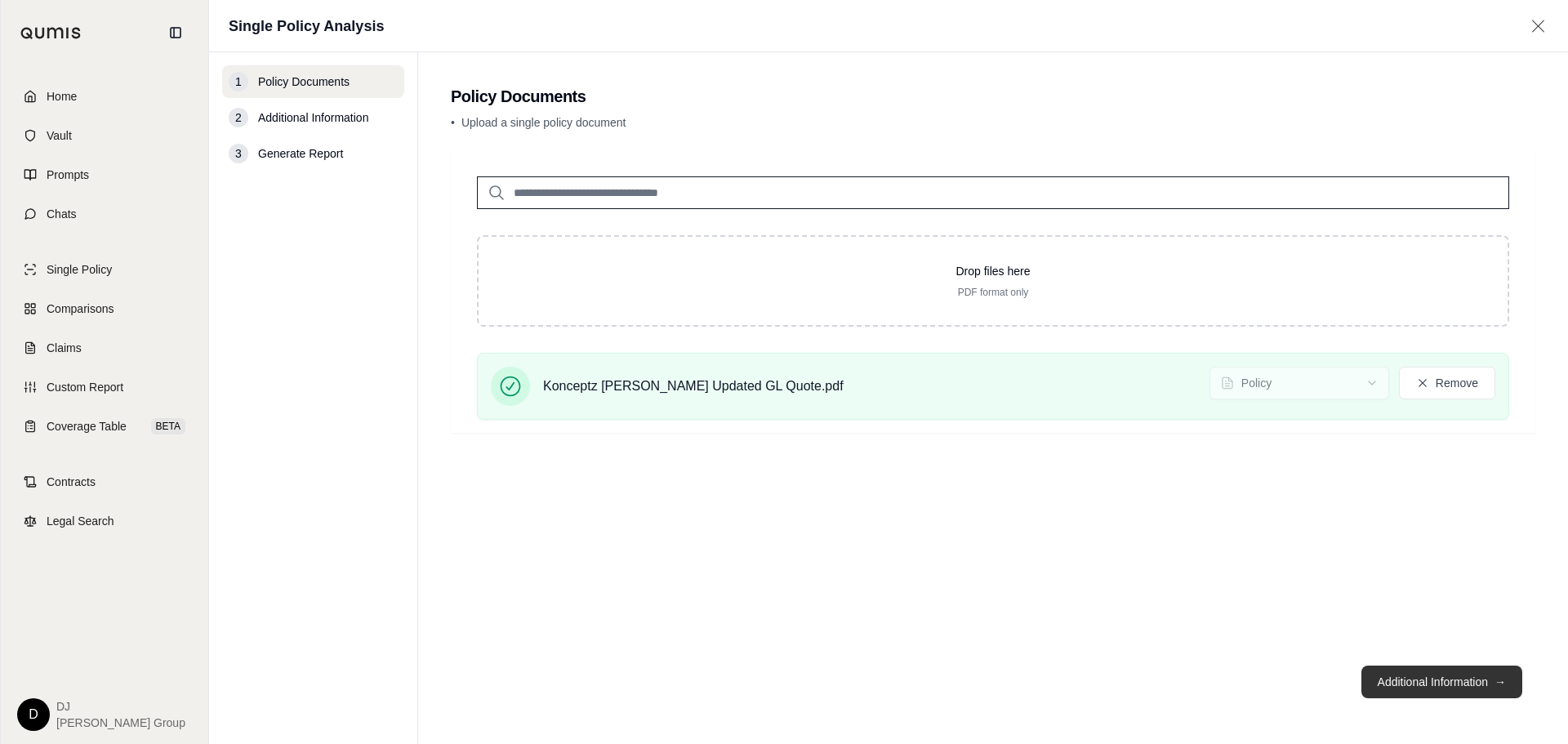
click at [1404, 688] on button "Additional Information →" at bounding box center [1442, 682] width 161 height 33
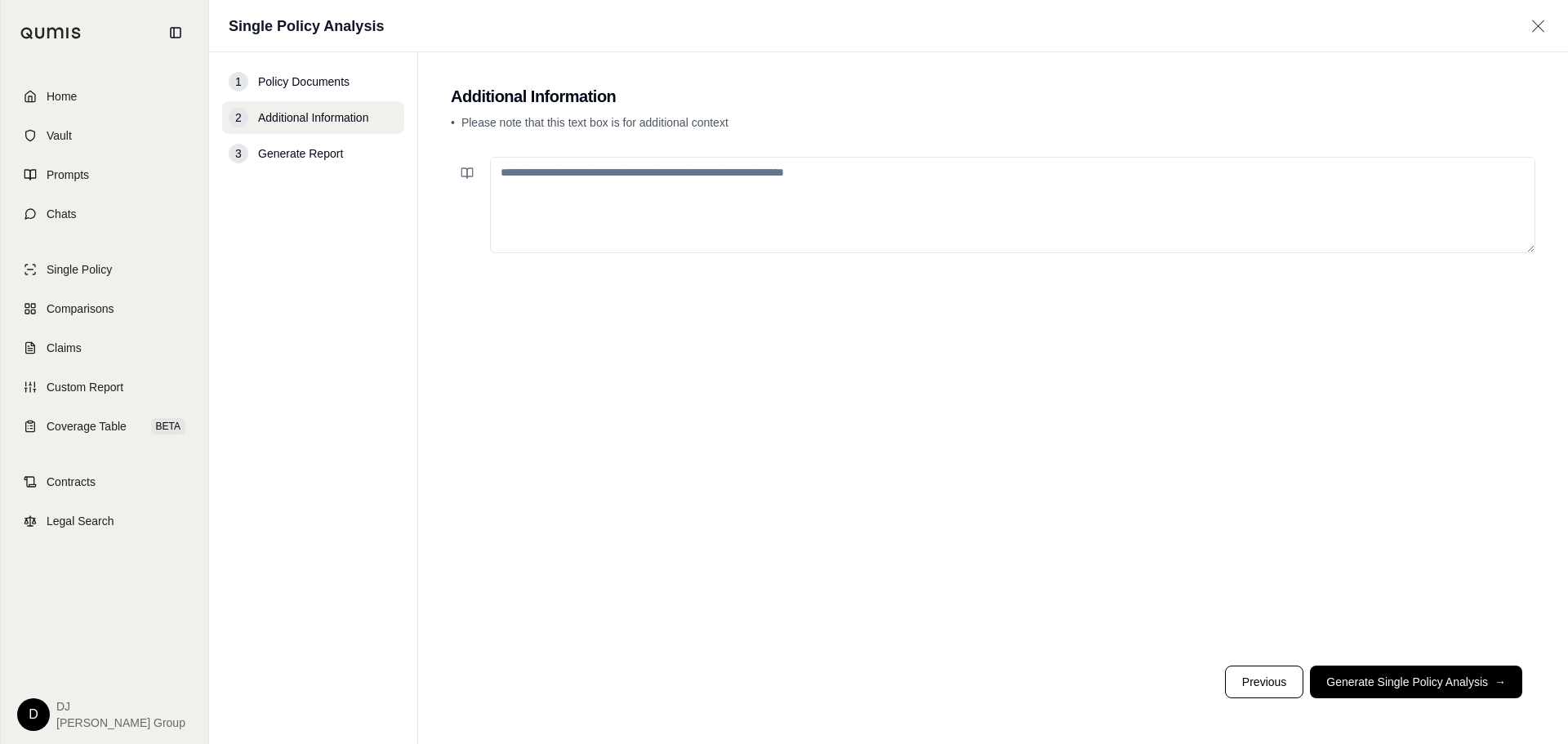
click at [685, 176] on textarea at bounding box center [1013, 204] width 1046 height 96
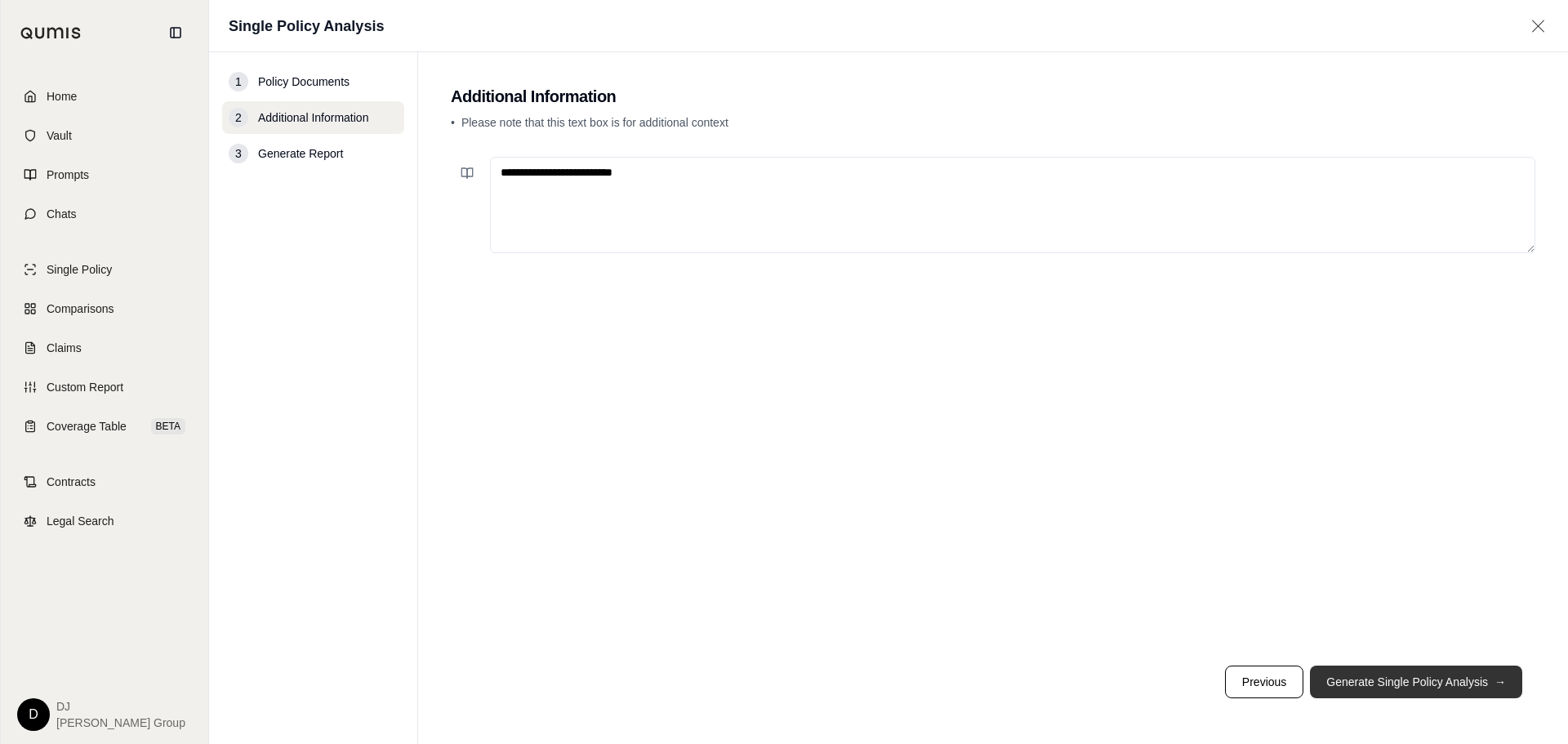
type textarea "**********"
click at [1397, 688] on button "Generate Single Policy Analysis →" at bounding box center [1416, 682] width 213 height 33
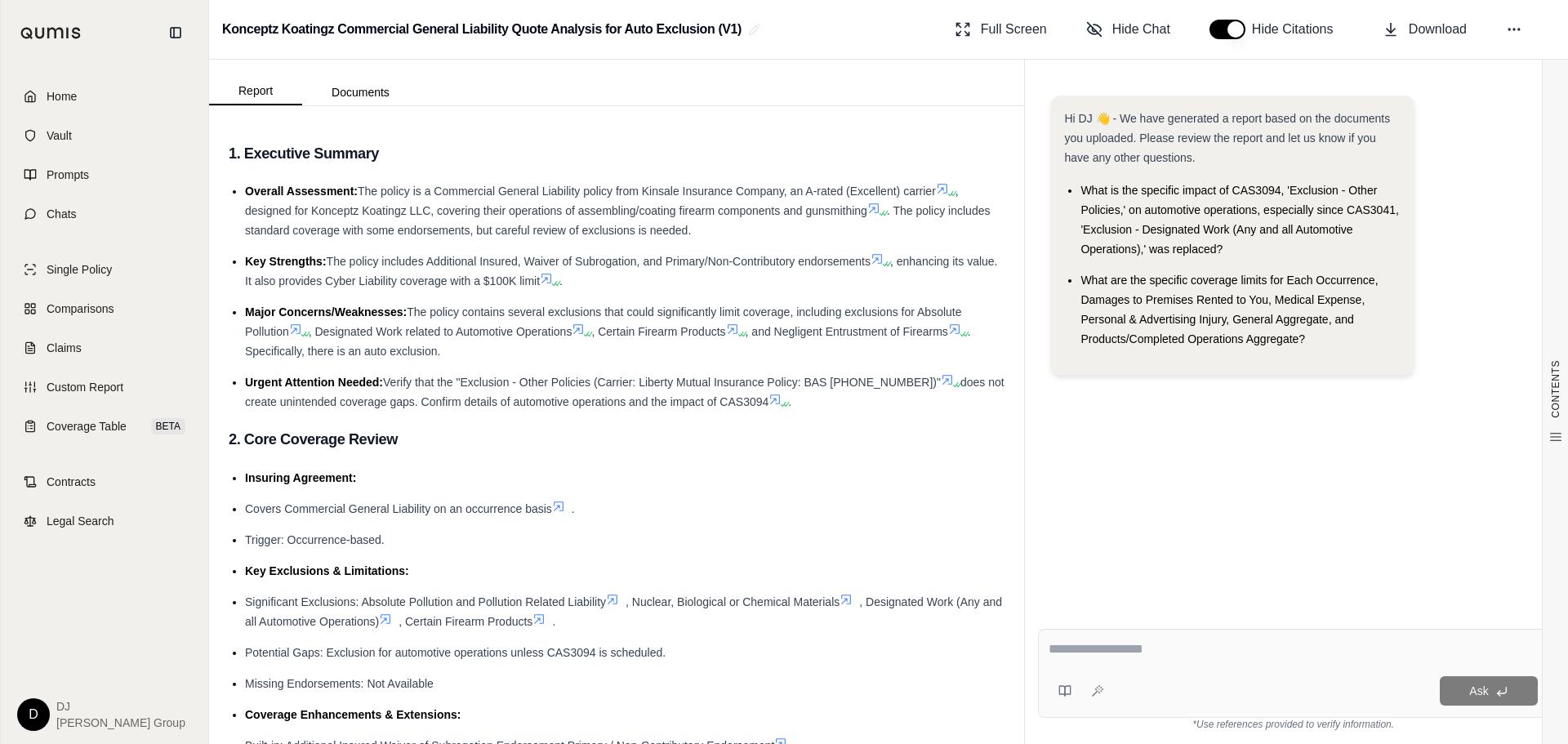
click at [583, 330] on icon at bounding box center [578, 330] width 13 height 13
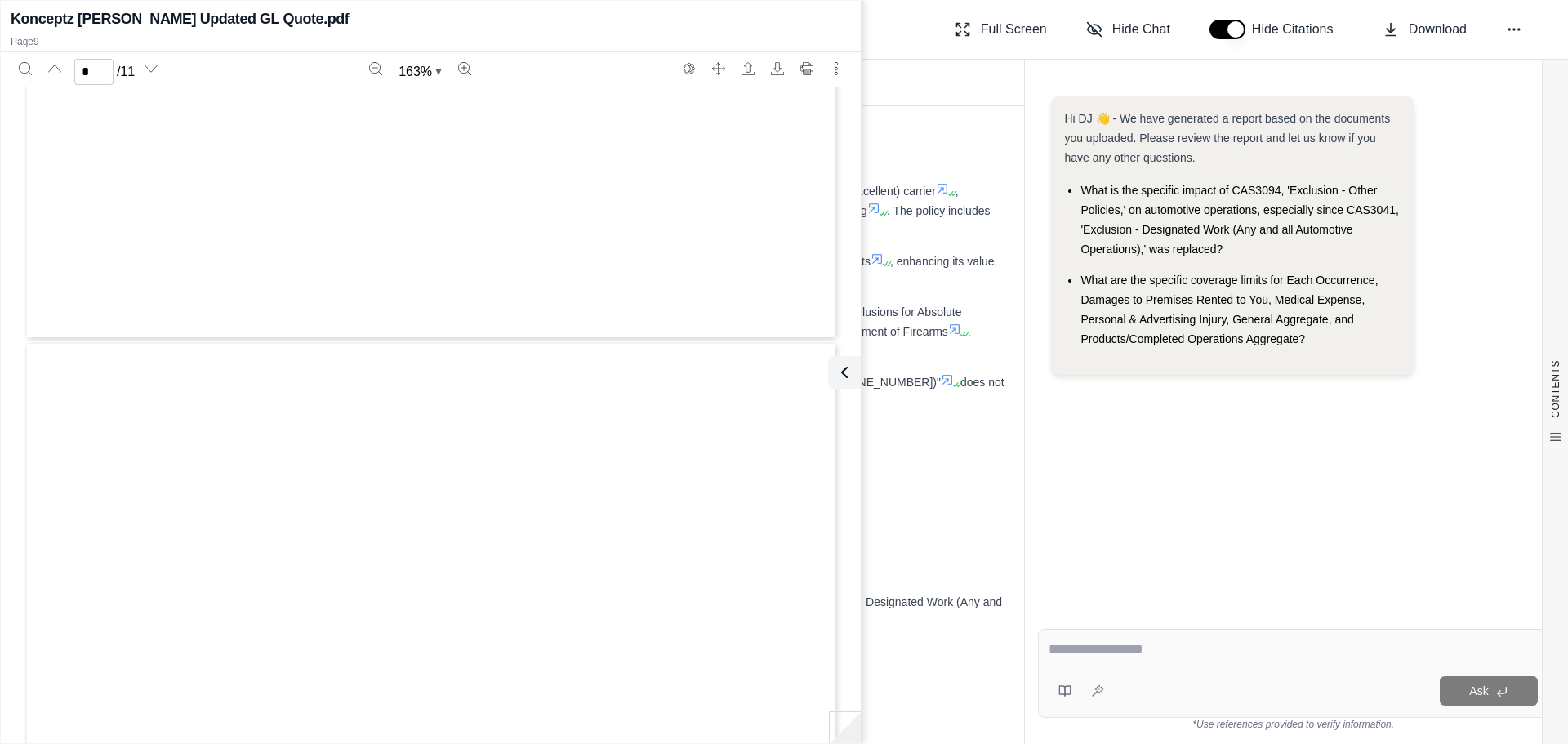
scroll to position [8431, 0]
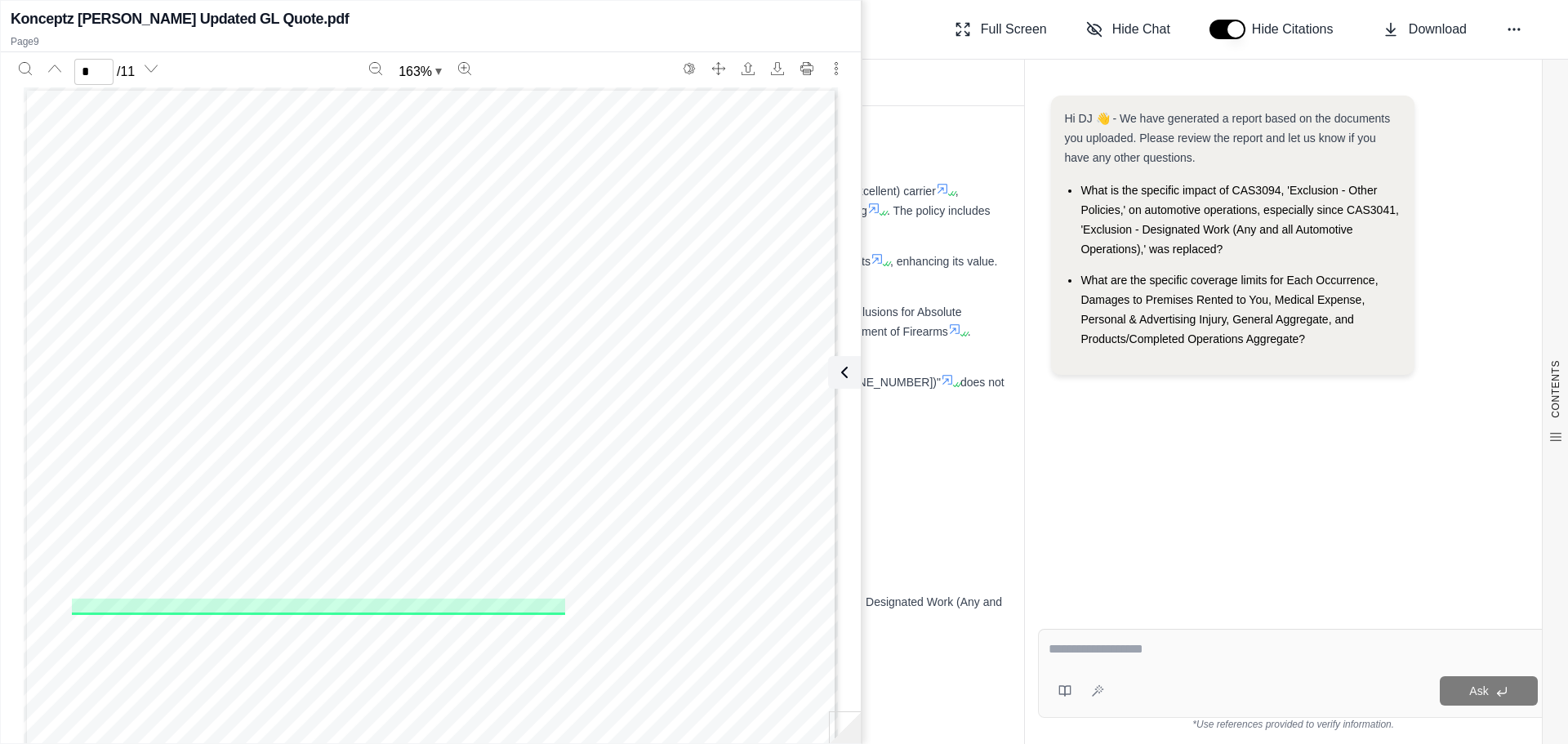
click at [699, 134] on div "ADF1000-1124 - Cyber Endorsement - Schedule of Coverages - $100,000 Aggregate C…" at bounding box center [431, 614] width 814 height 1054
type input "*"
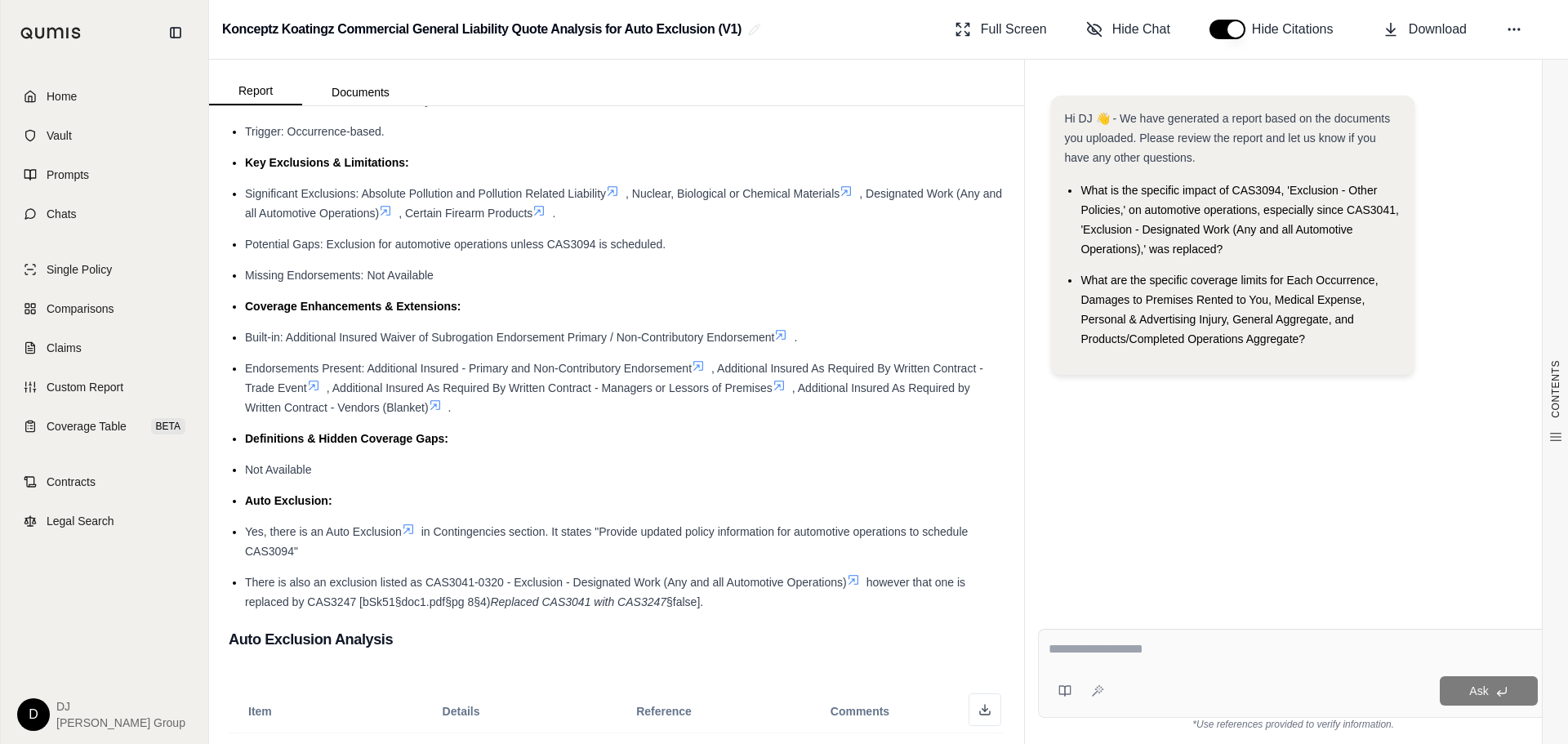
scroll to position [545, 0]
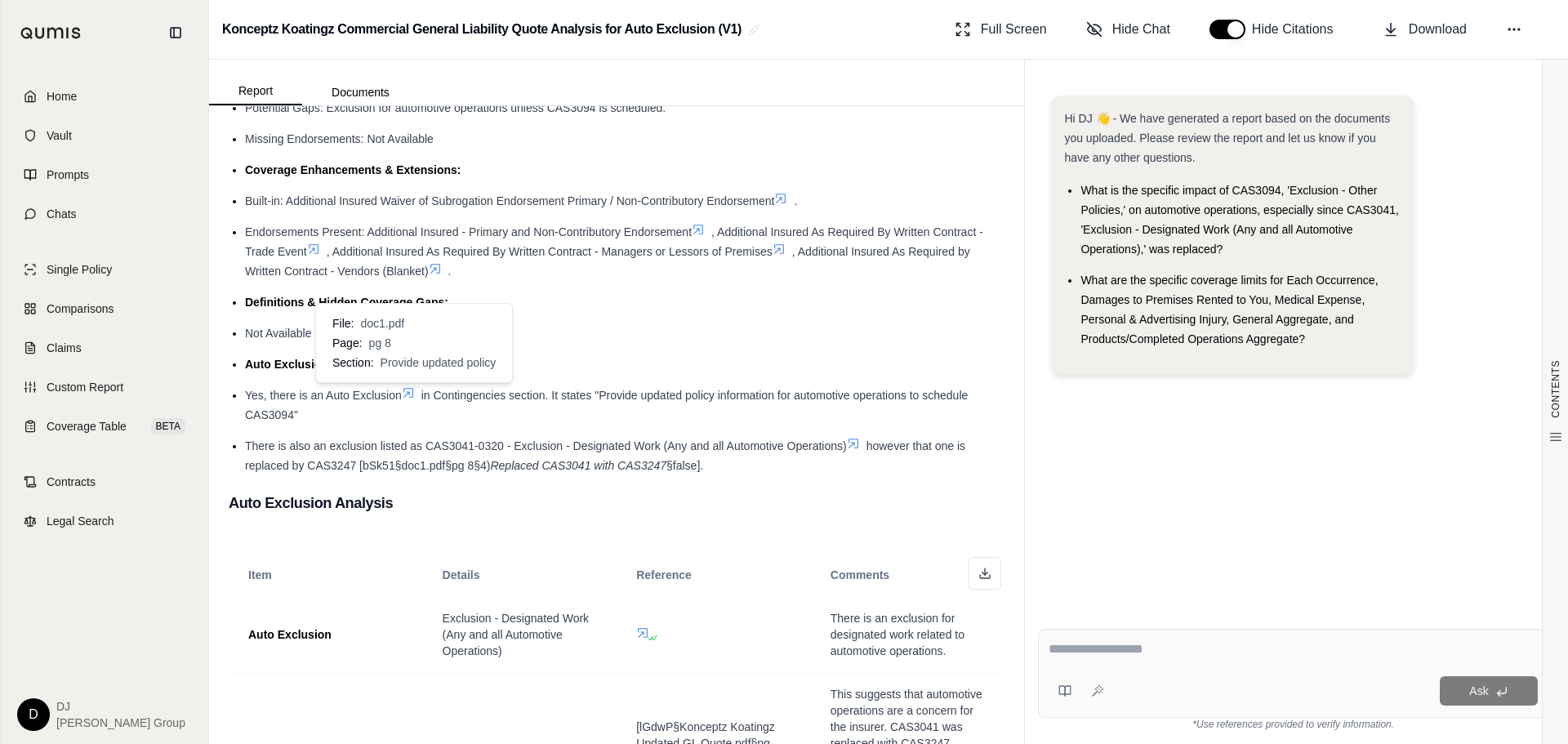
click at [410, 393] on icon at bounding box center [409, 393] width 13 height 13
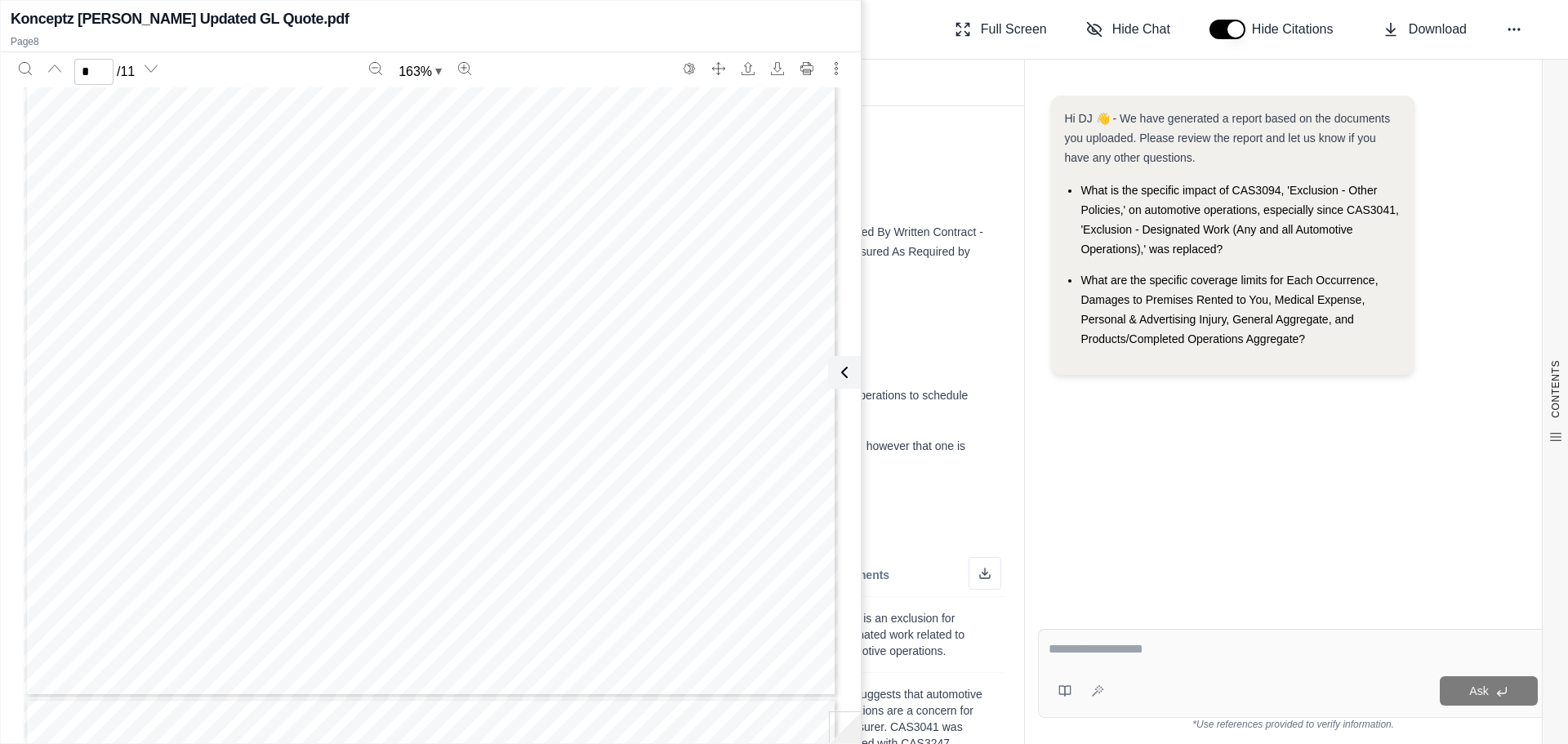
scroll to position [8058, 0]
type input "*"
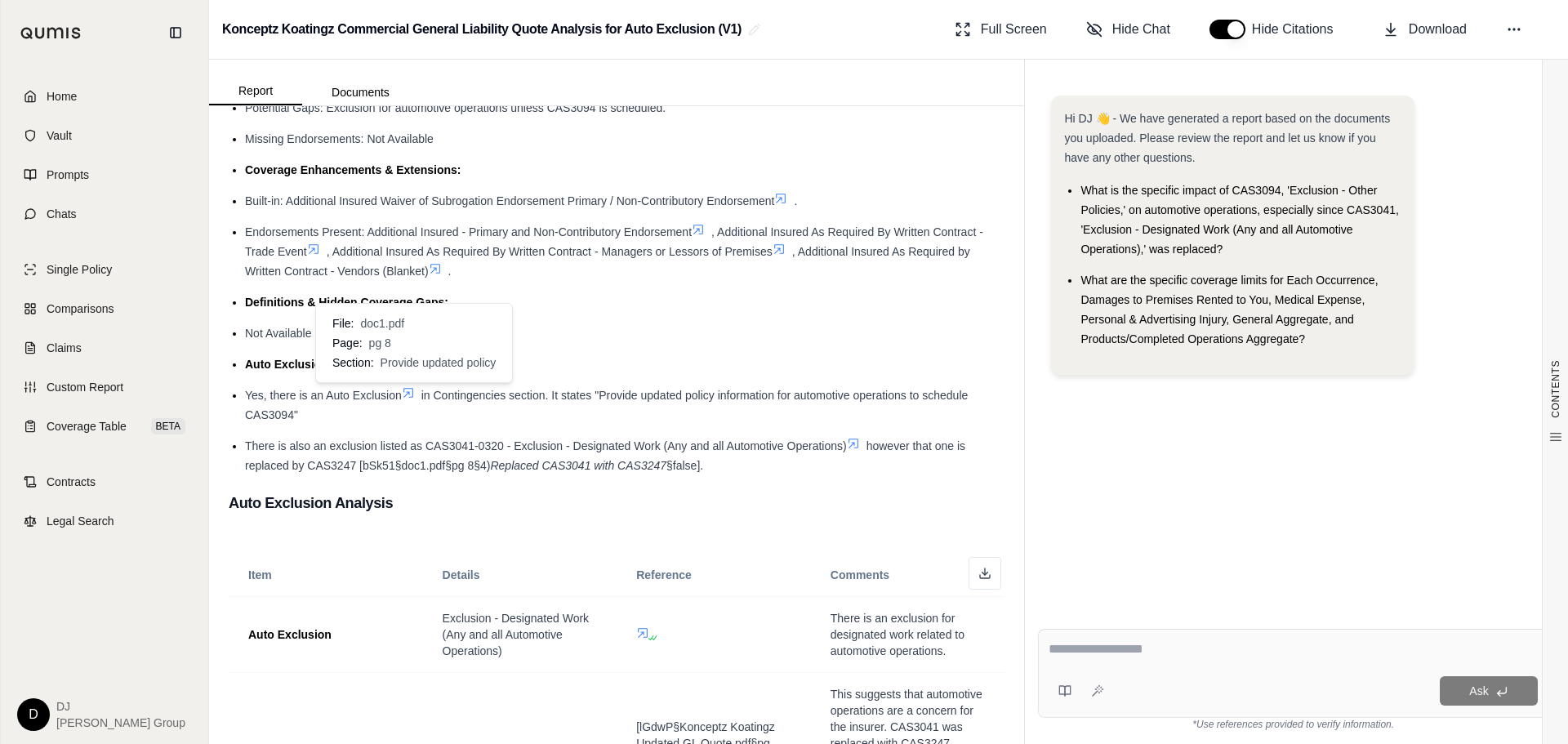
click at [413, 394] on icon at bounding box center [409, 393] width 10 height 10
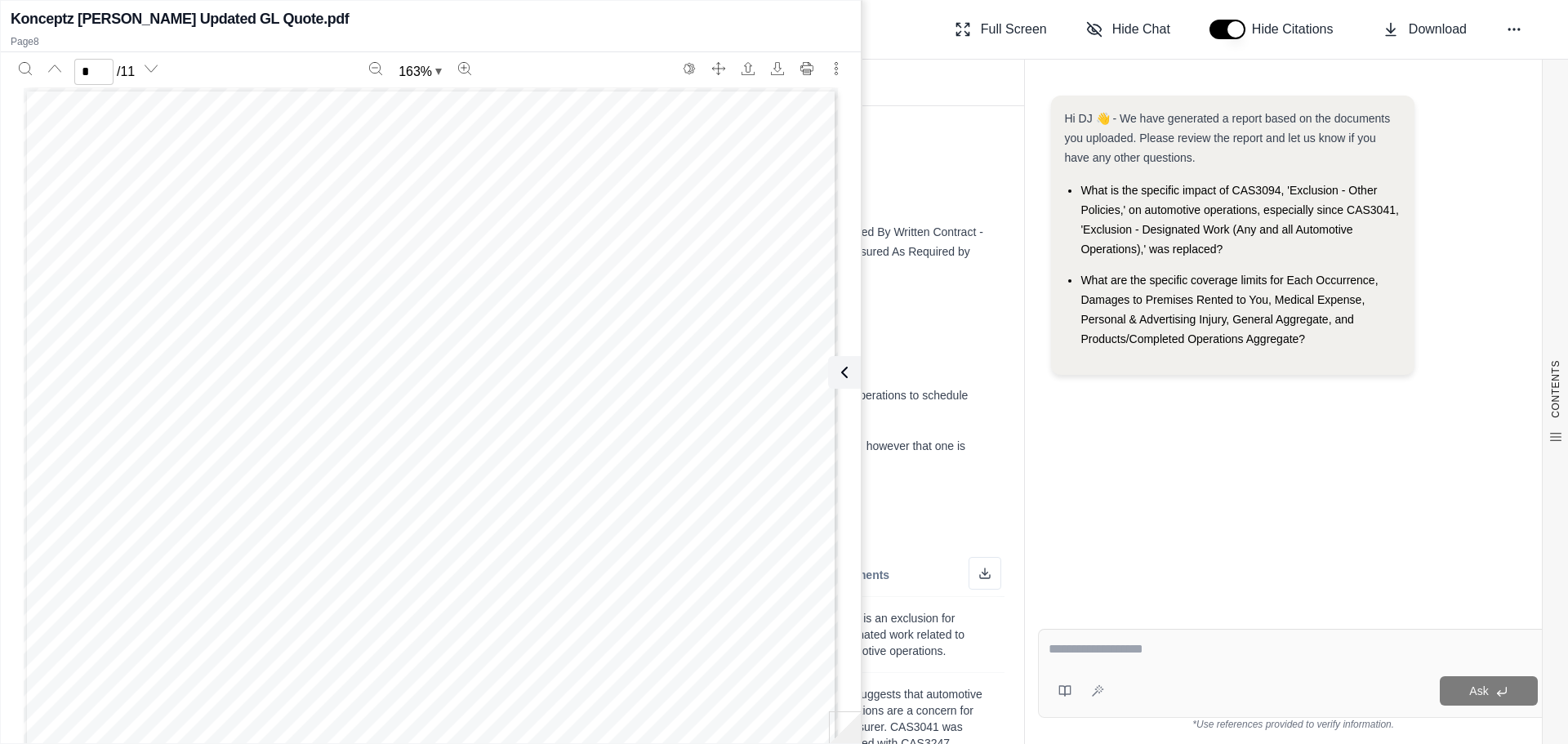
scroll to position [7377, 0]
type input "*"
drag, startPoint x: 737, startPoint y: 283, endPoint x: 728, endPoint y: 281, distance: 9.2
click at [737, 283] on div "ADF1000-1124 - Cyber Endorsement - Schedule of Coverages - $100,000 Aggregate C…" at bounding box center [431, 34] width 814 height 1054
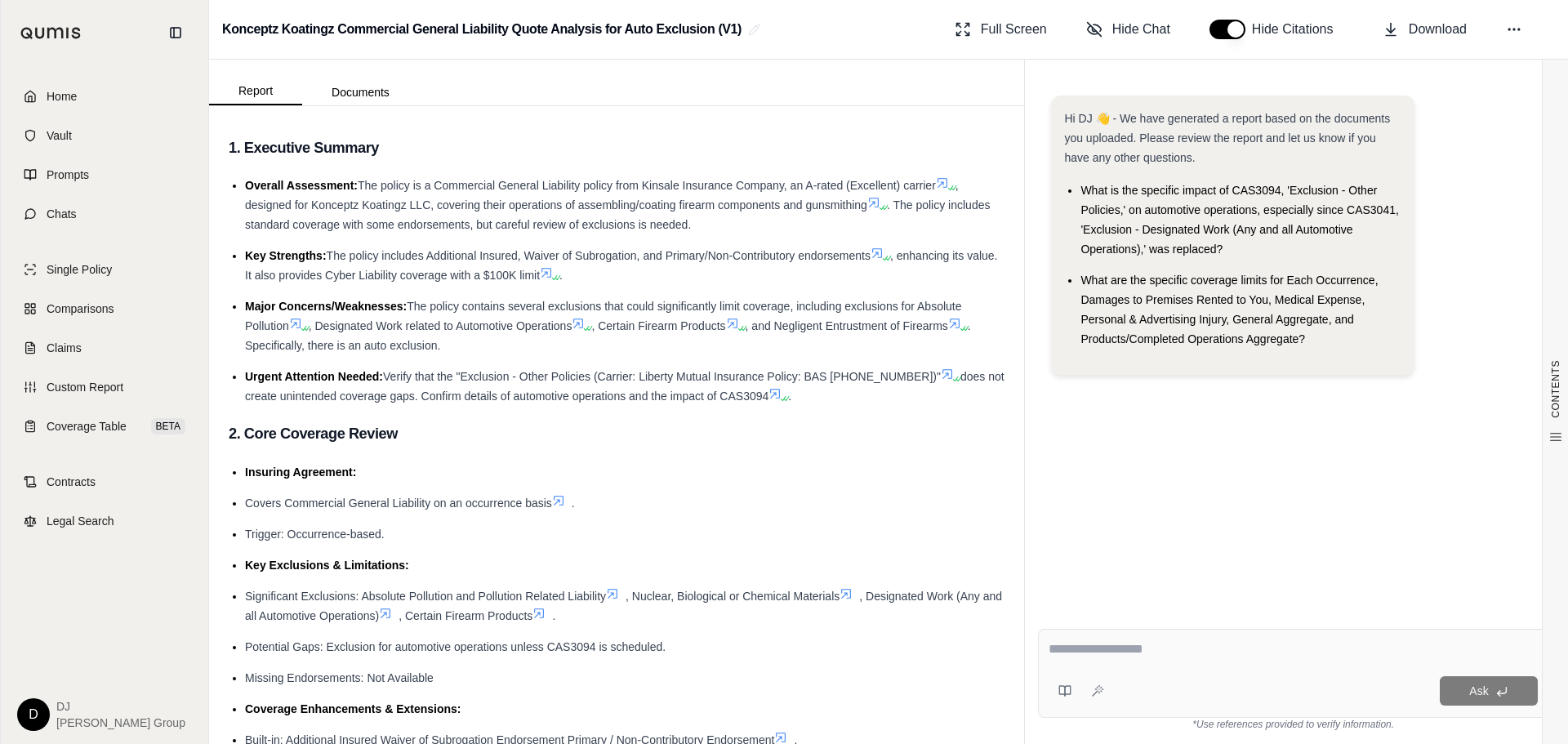
scroll to position [0, 0]
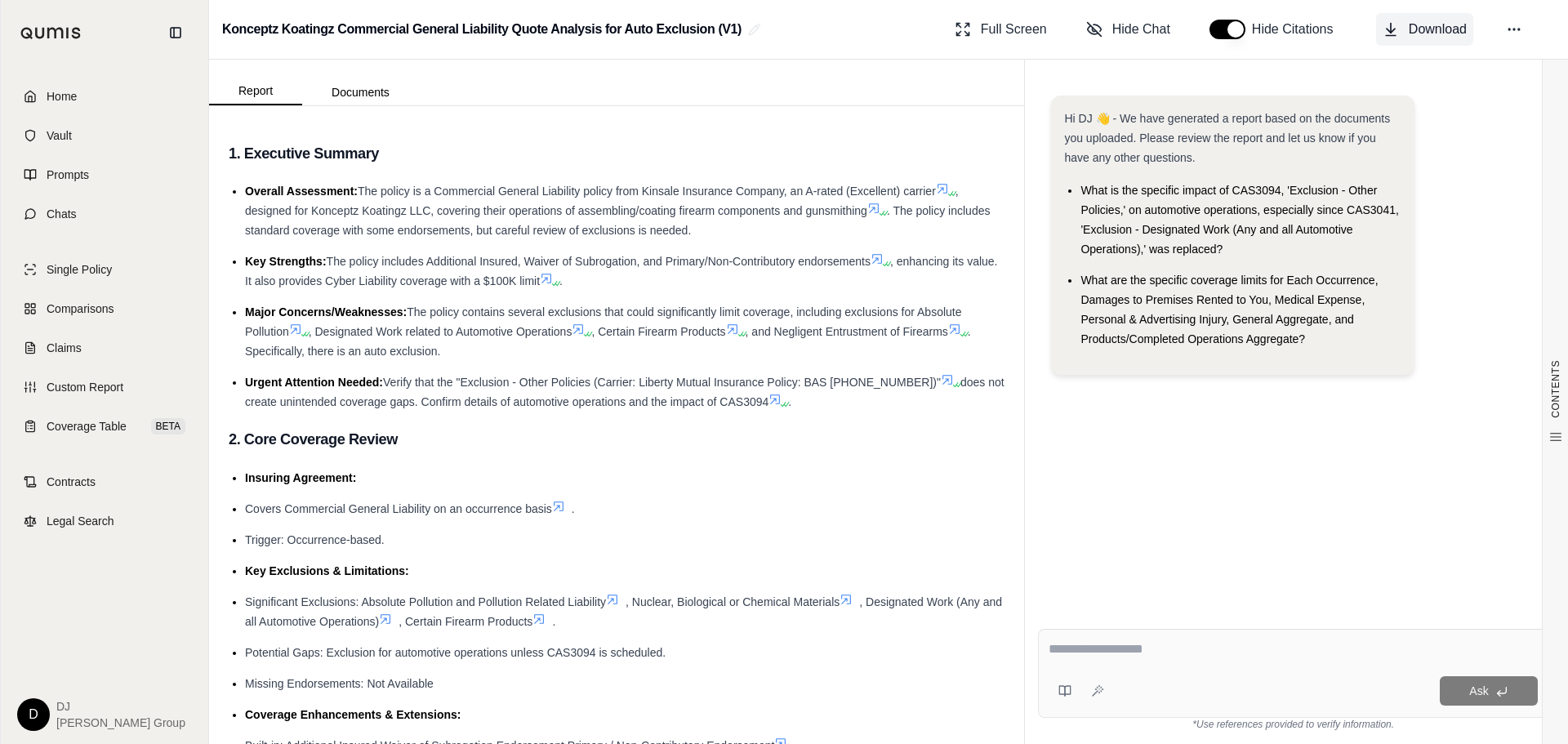
click at [1388, 30] on icon at bounding box center [1391, 30] width 8 height 4
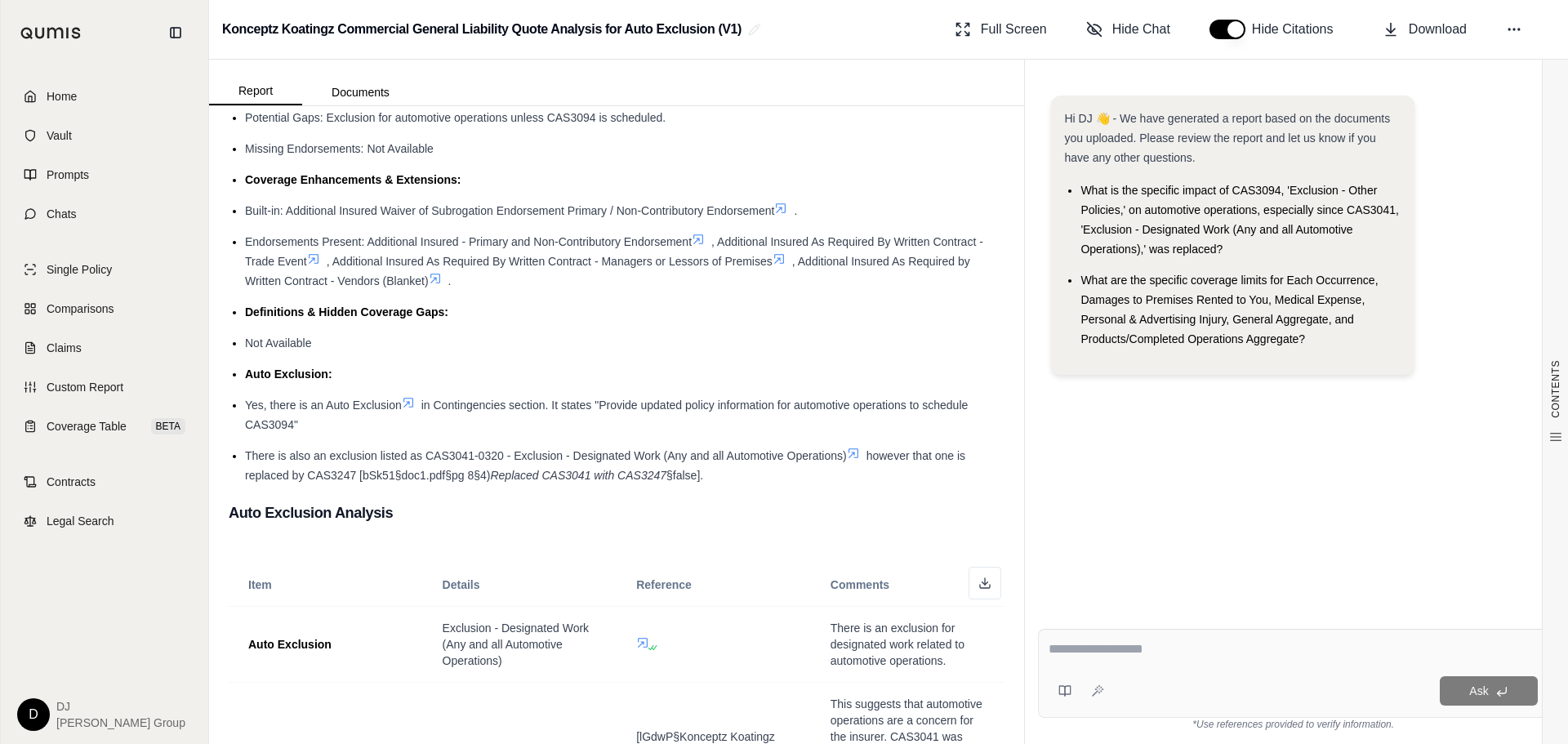
scroll to position [545, 0]
